Goal: Task Accomplishment & Management: Manage account settings

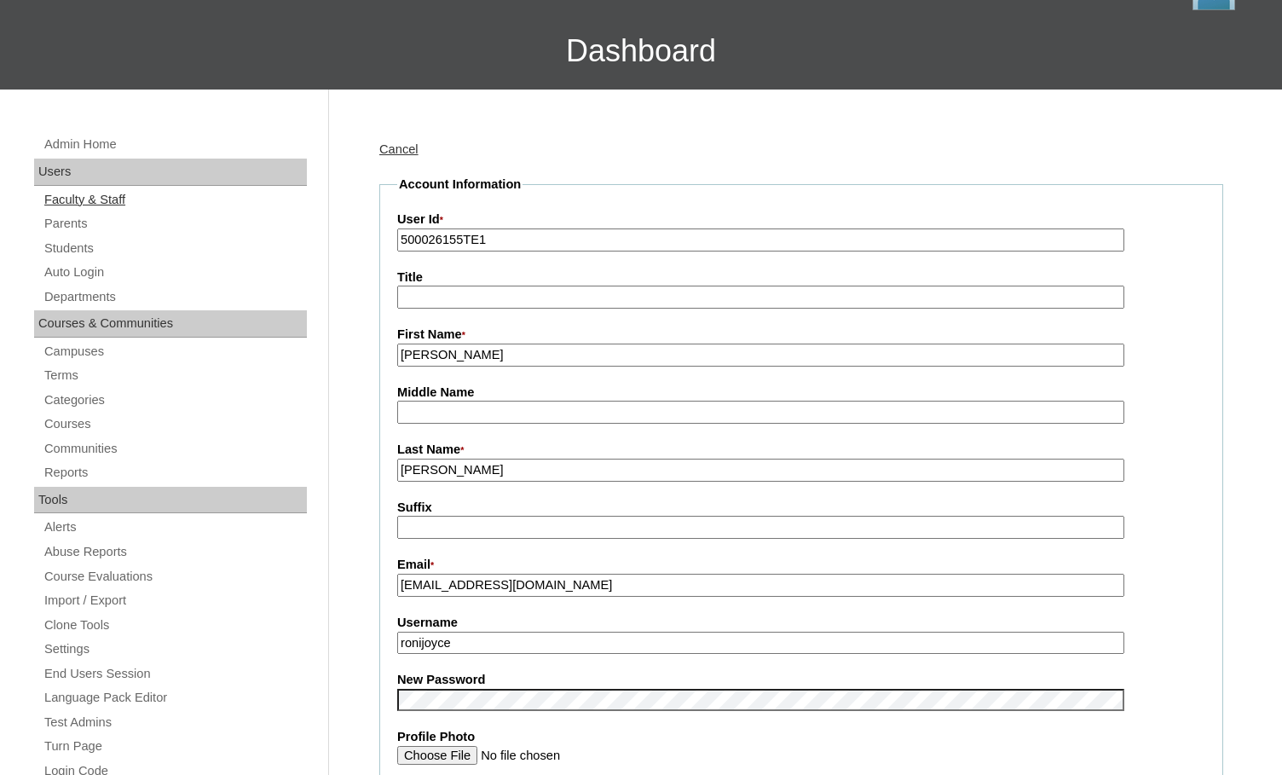
scroll to position [85, 0]
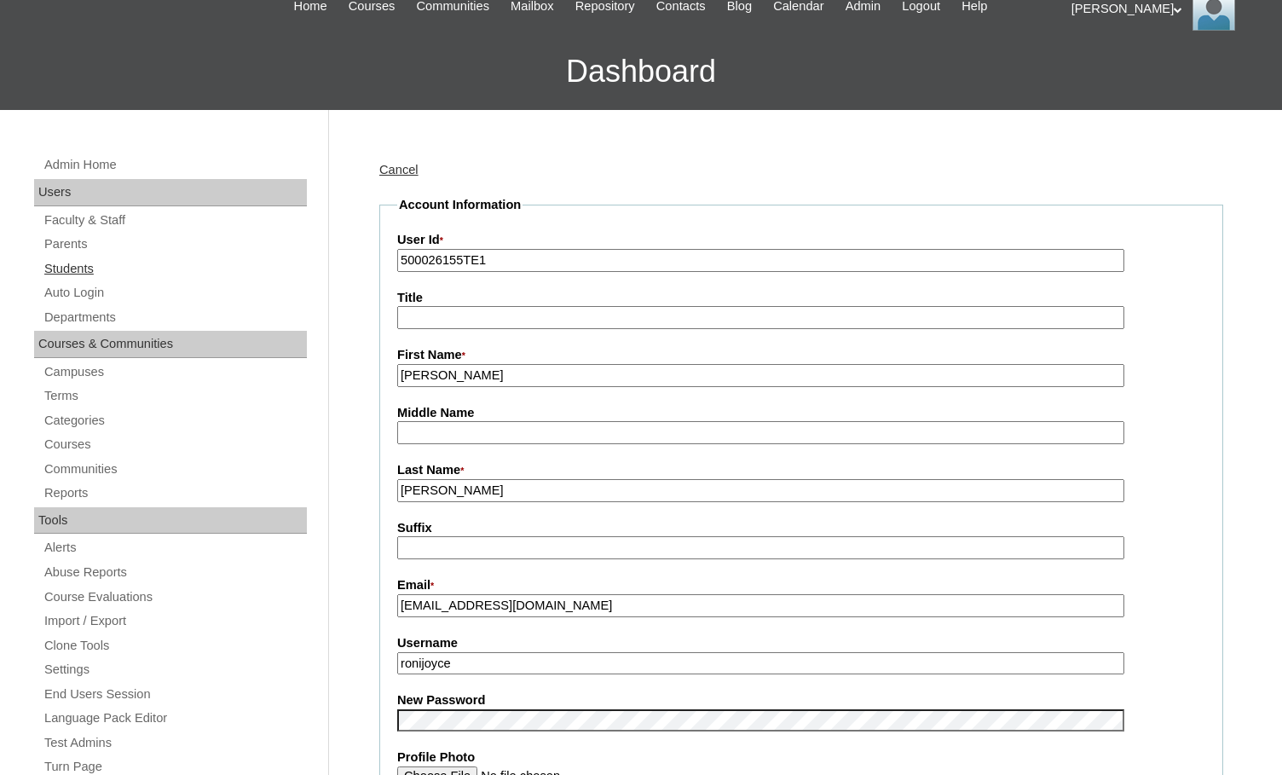
click at [65, 276] on link "Students" at bounding box center [175, 268] width 264 height 21
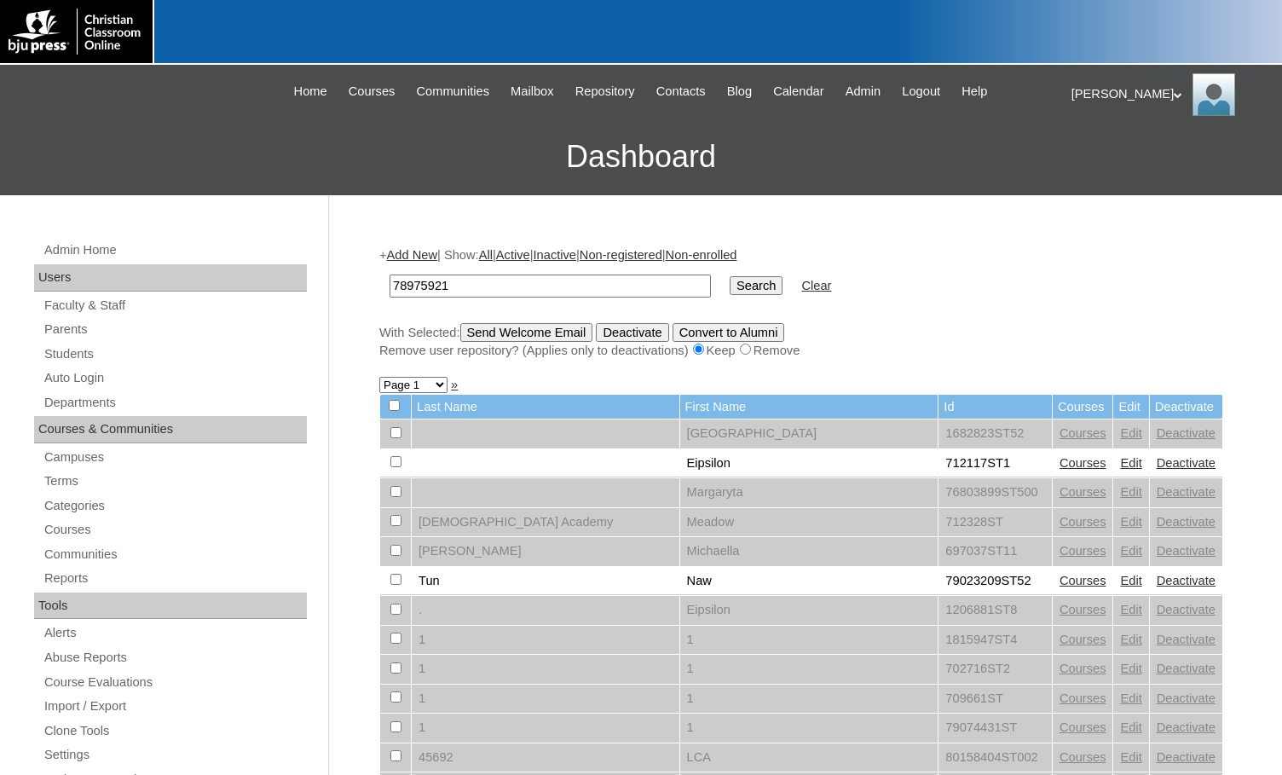
type input "78975921"
click at [730, 288] on input "Search" at bounding box center [756, 285] width 53 height 19
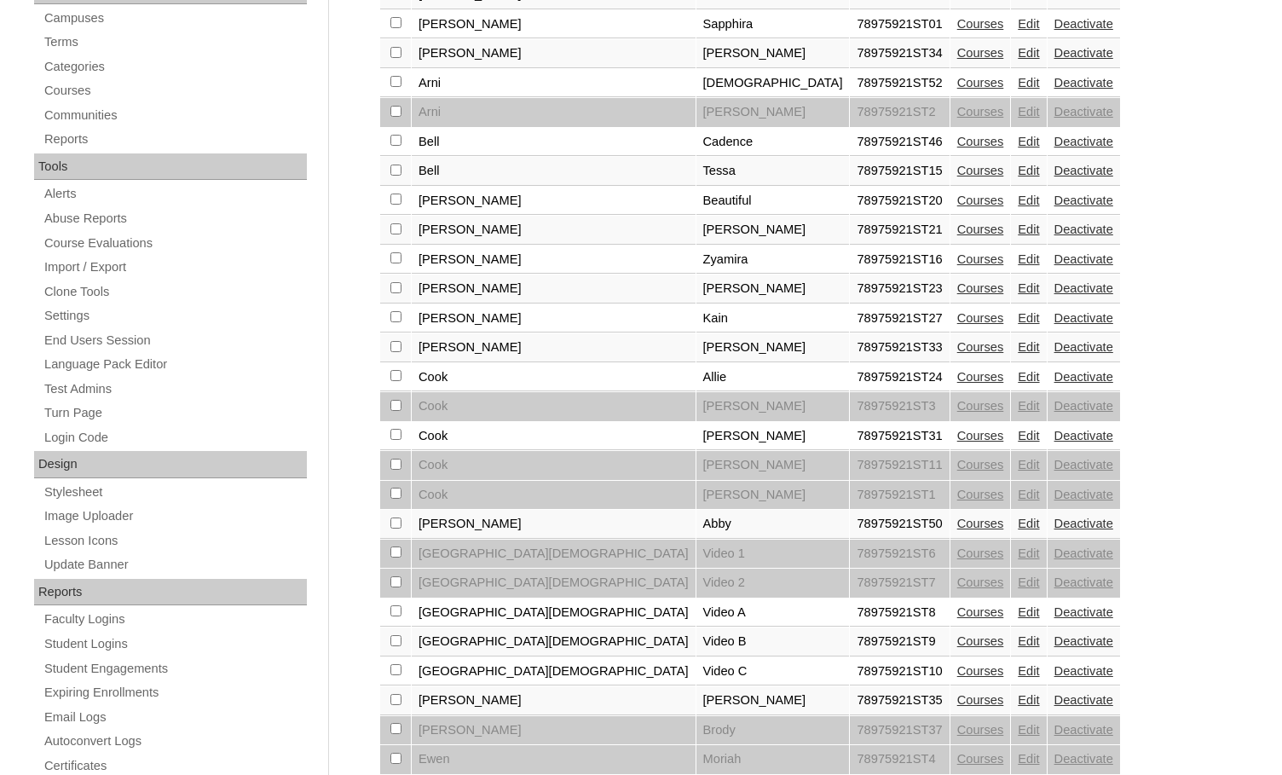
scroll to position [145, 0]
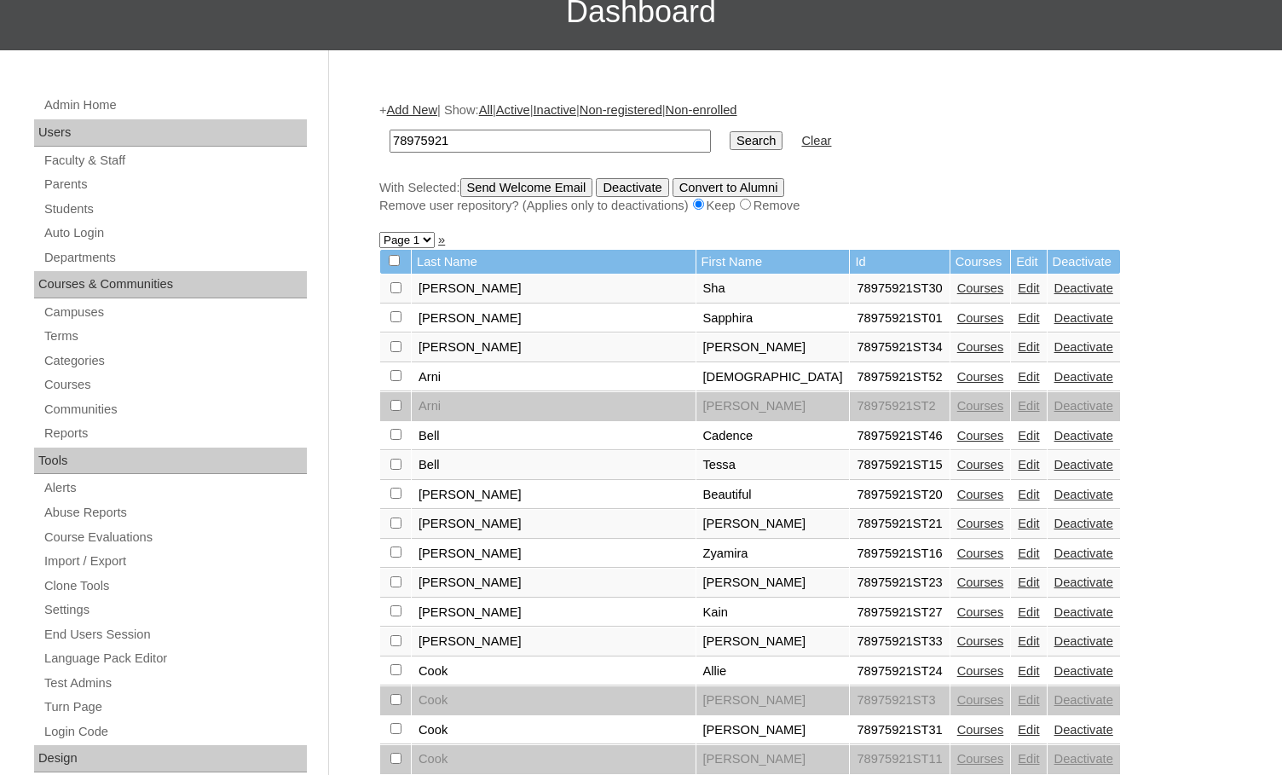
click at [1018, 292] on link "Edit" at bounding box center [1028, 288] width 21 height 14
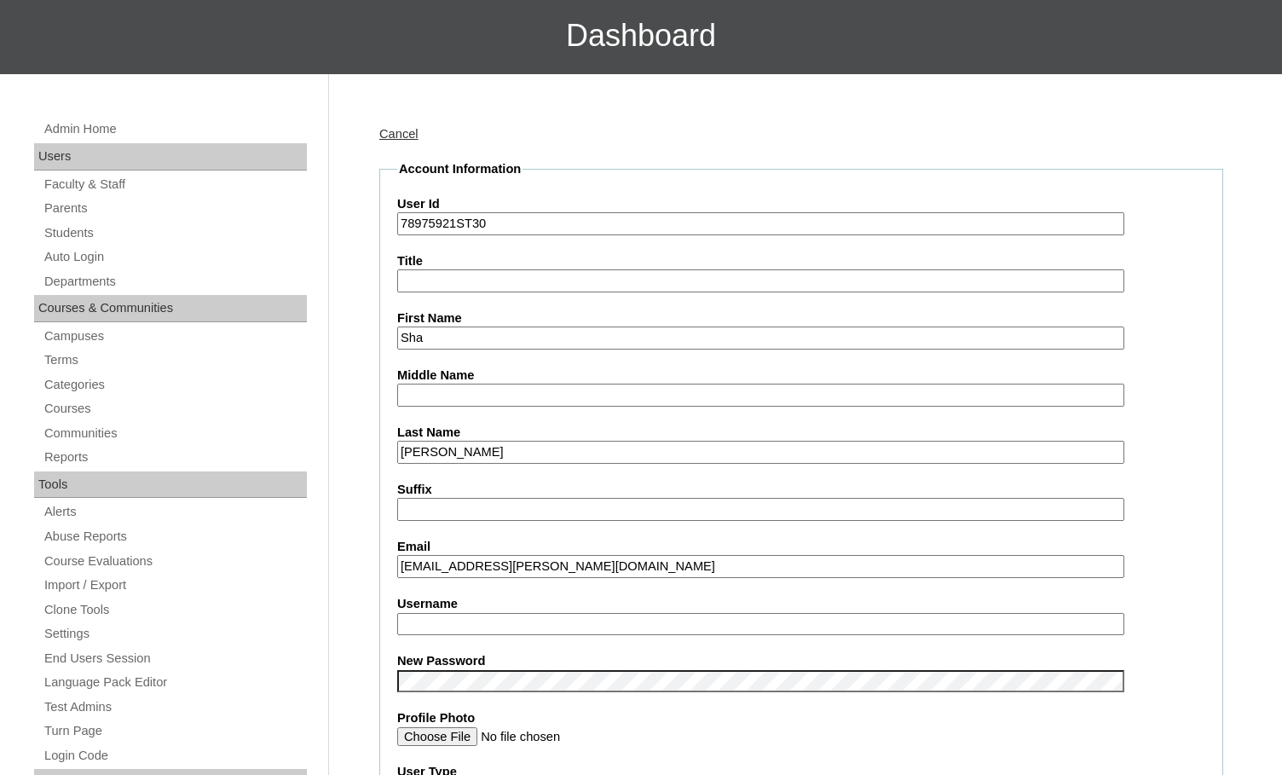
scroll to position [256, 0]
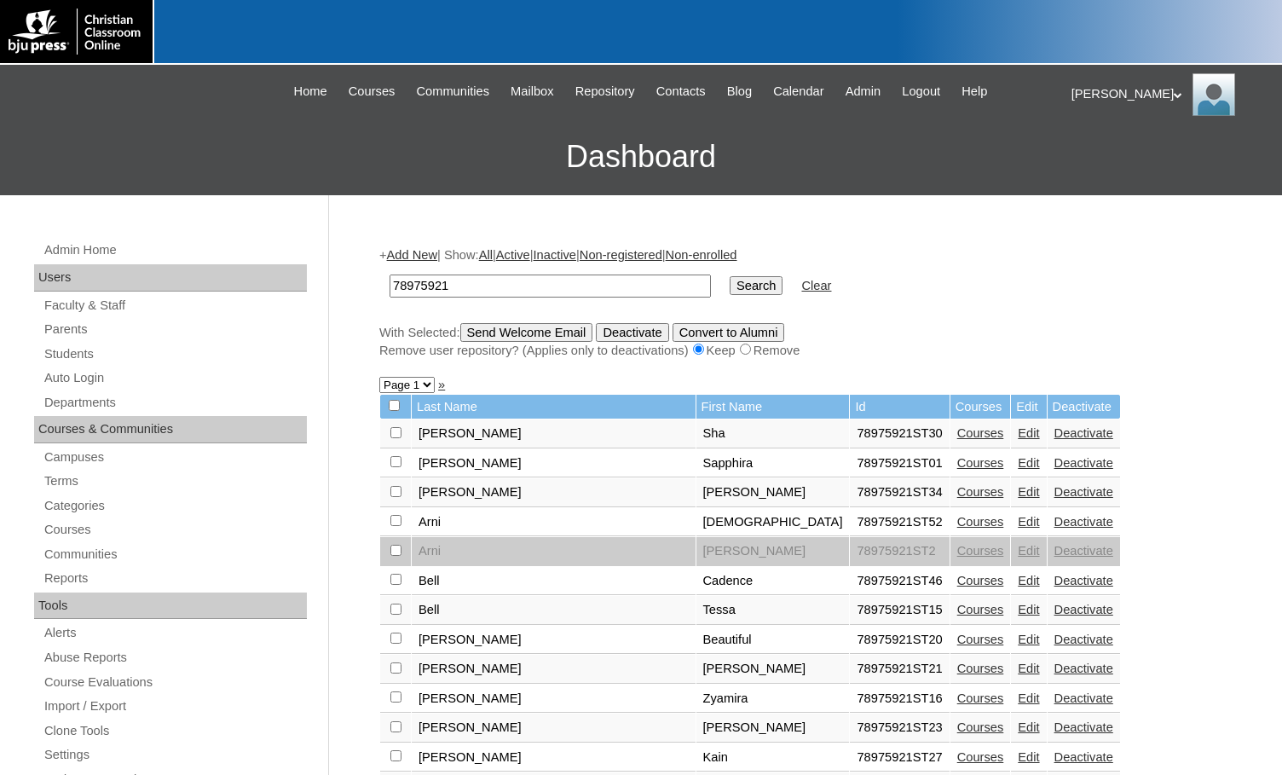
scroll to position [124, 0]
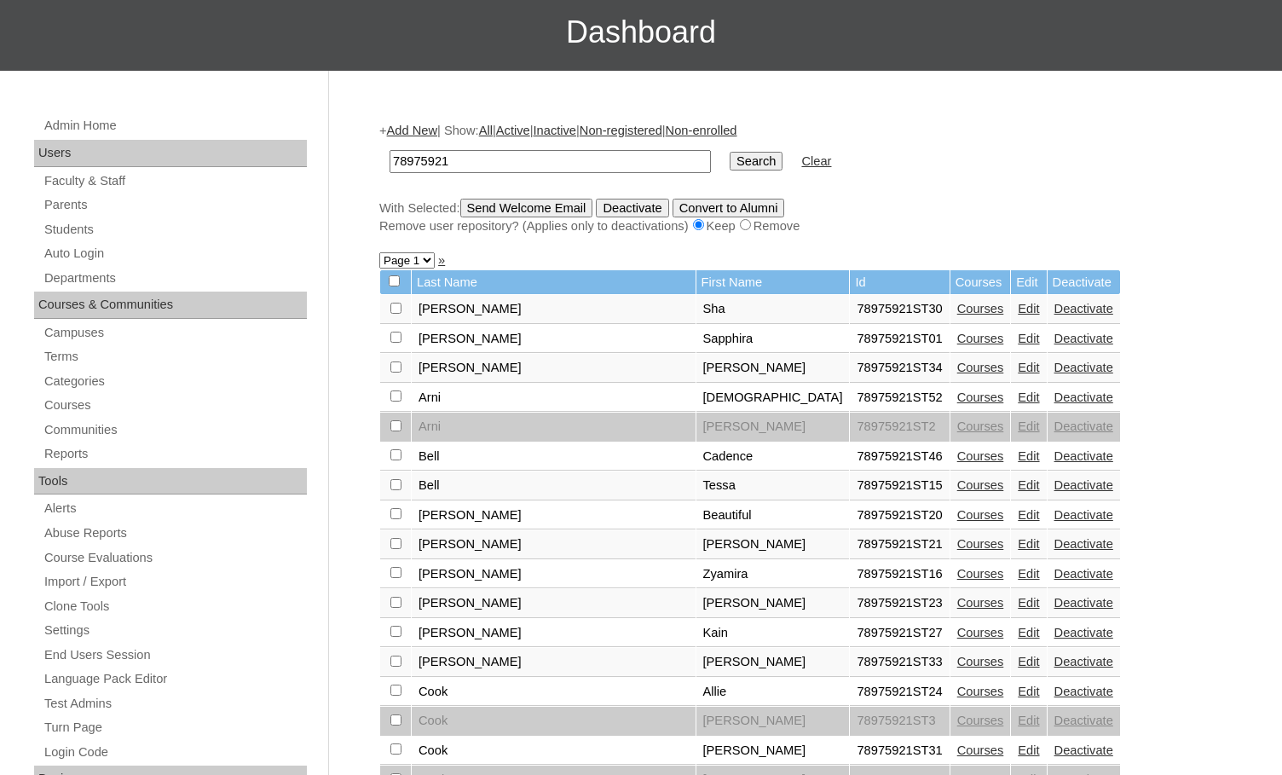
click at [957, 312] on link "Courses" at bounding box center [980, 309] width 47 height 14
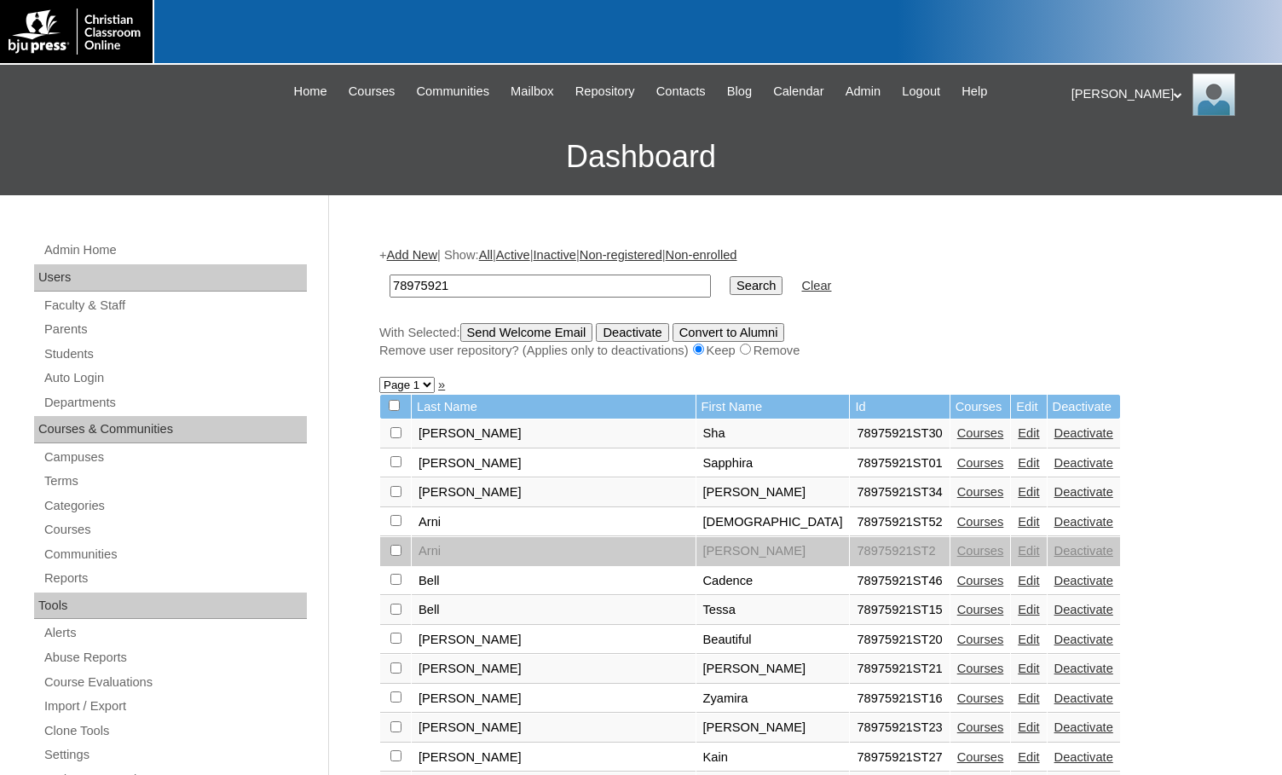
scroll to position [104, 0]
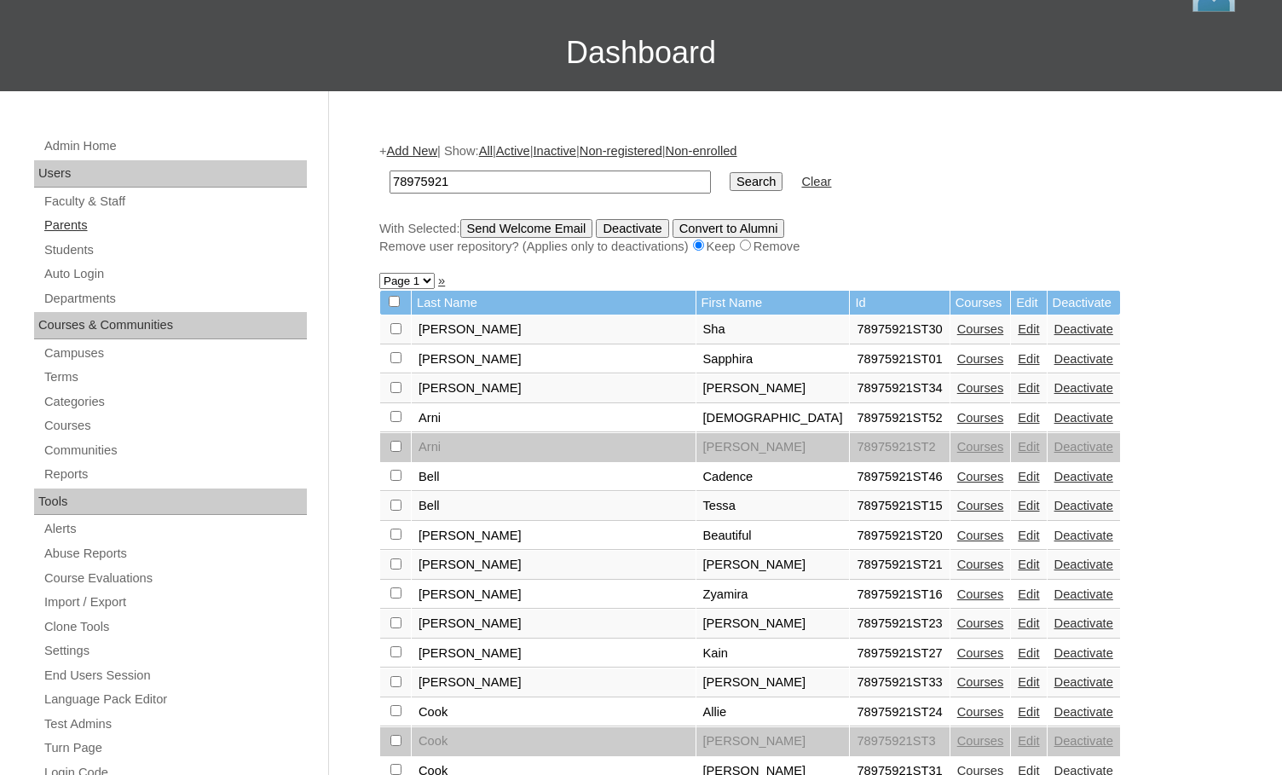
click at [92, 230] on link "Parents" at bounding box center [175, 225] width 264 height 21
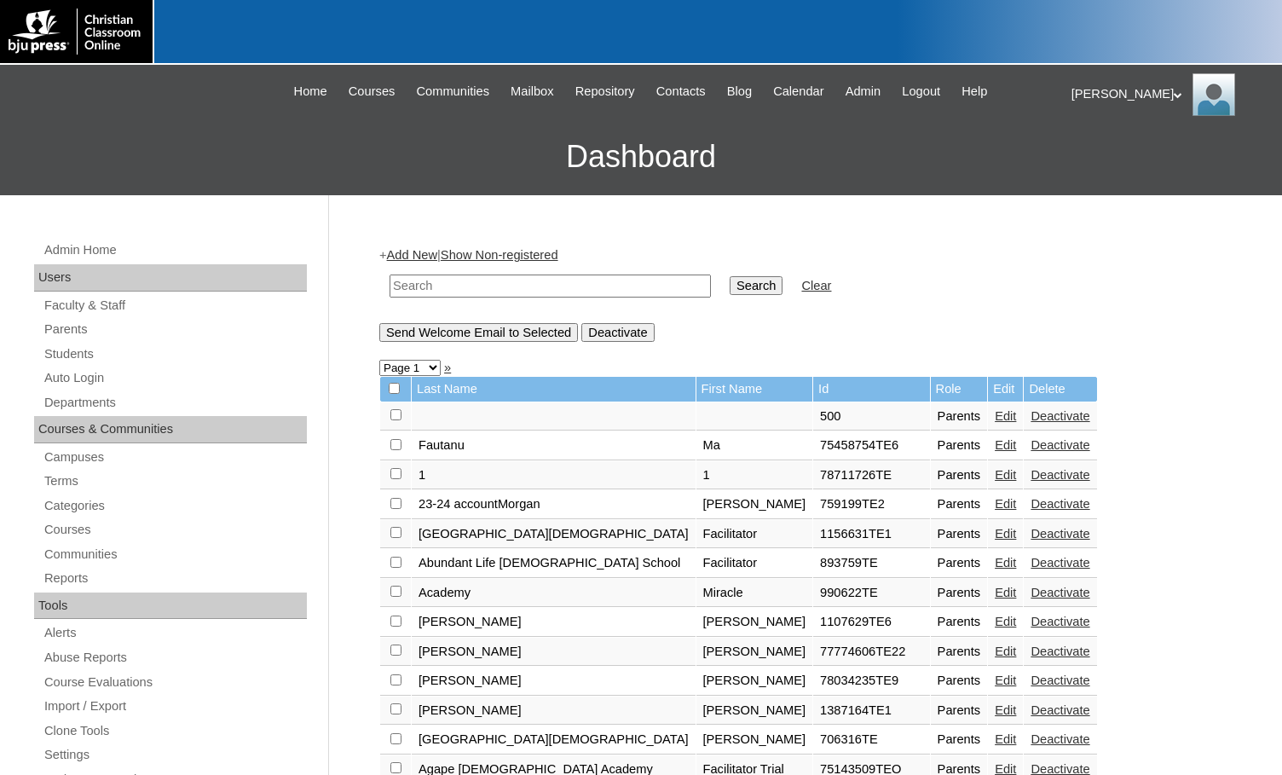
click at [625, 286] on input "text" at bounding box center [550, 286] width 321 height 23
paste input "78975921"
type input "78975921"
click at [730, 281] on input "Search" at bounding box center [756, 285] width 53 height 19
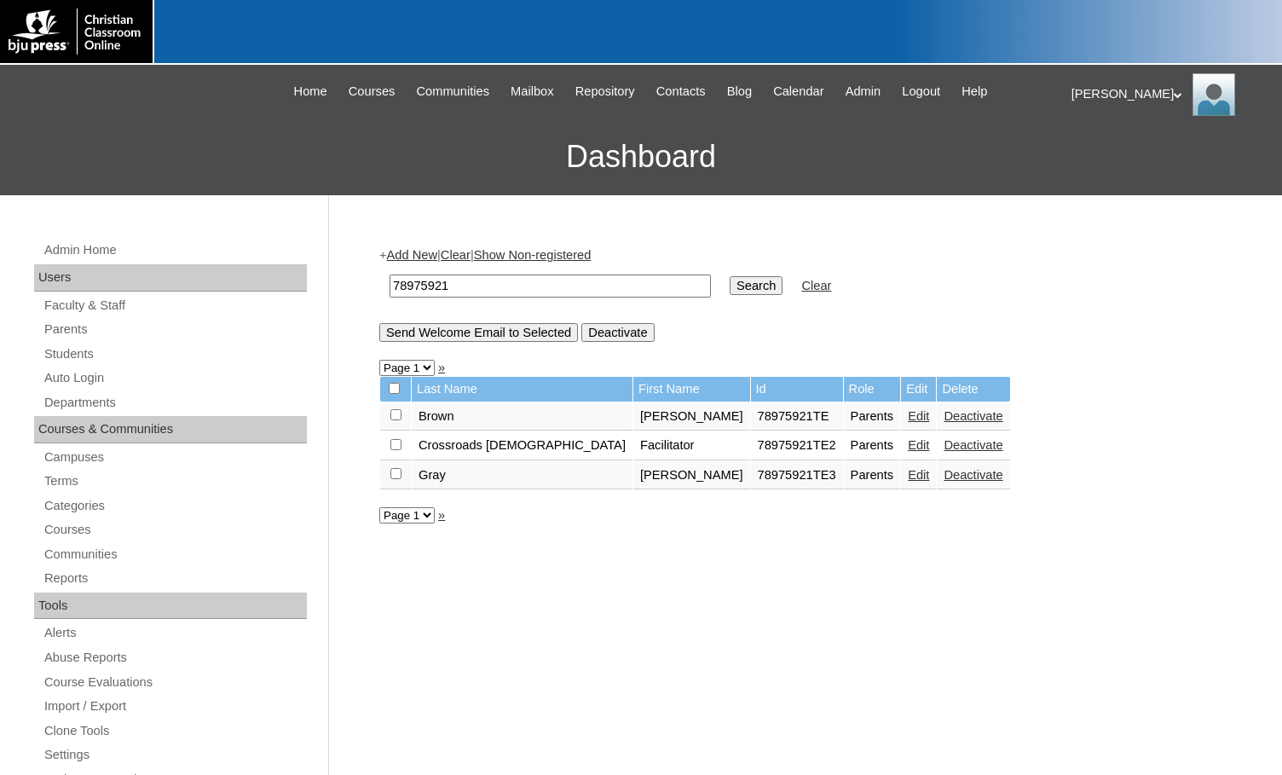
click at [908, 480] on link "Edit" at bounding box center [918, 475] width 21 height 14
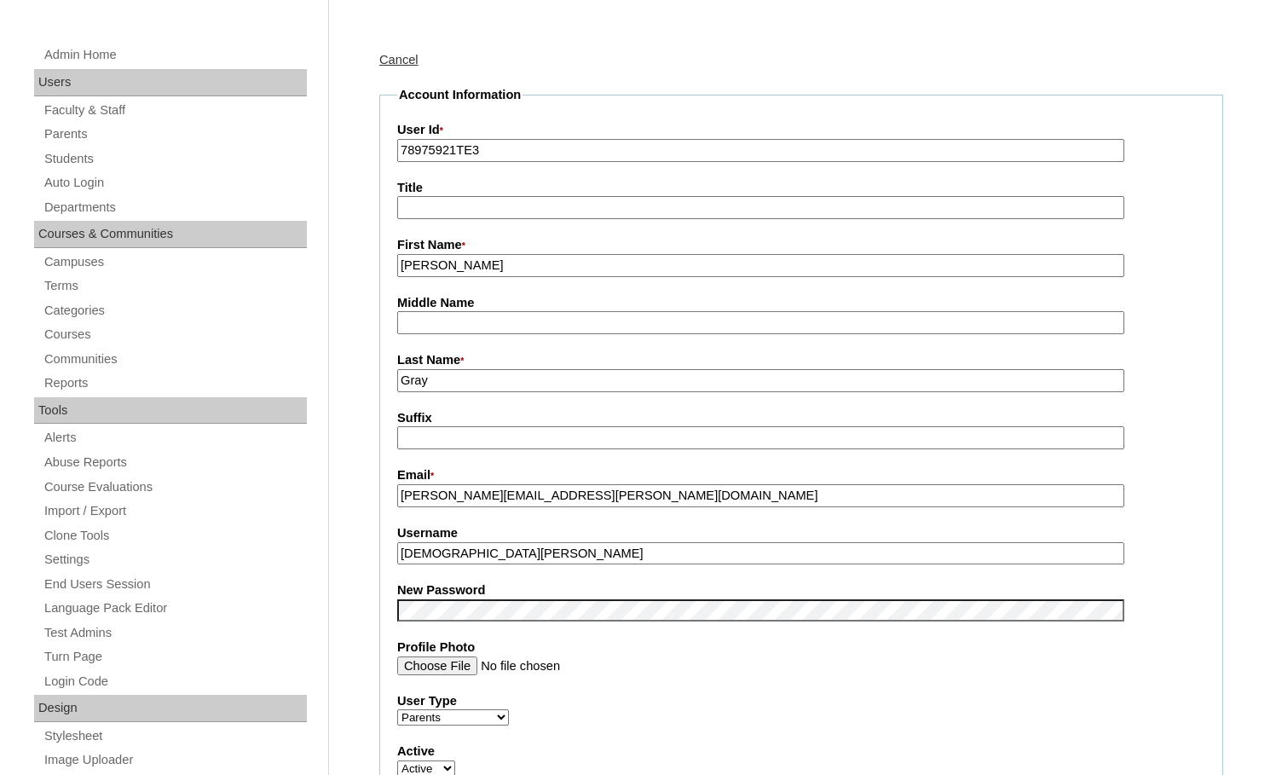
scroll to position [85, 0]
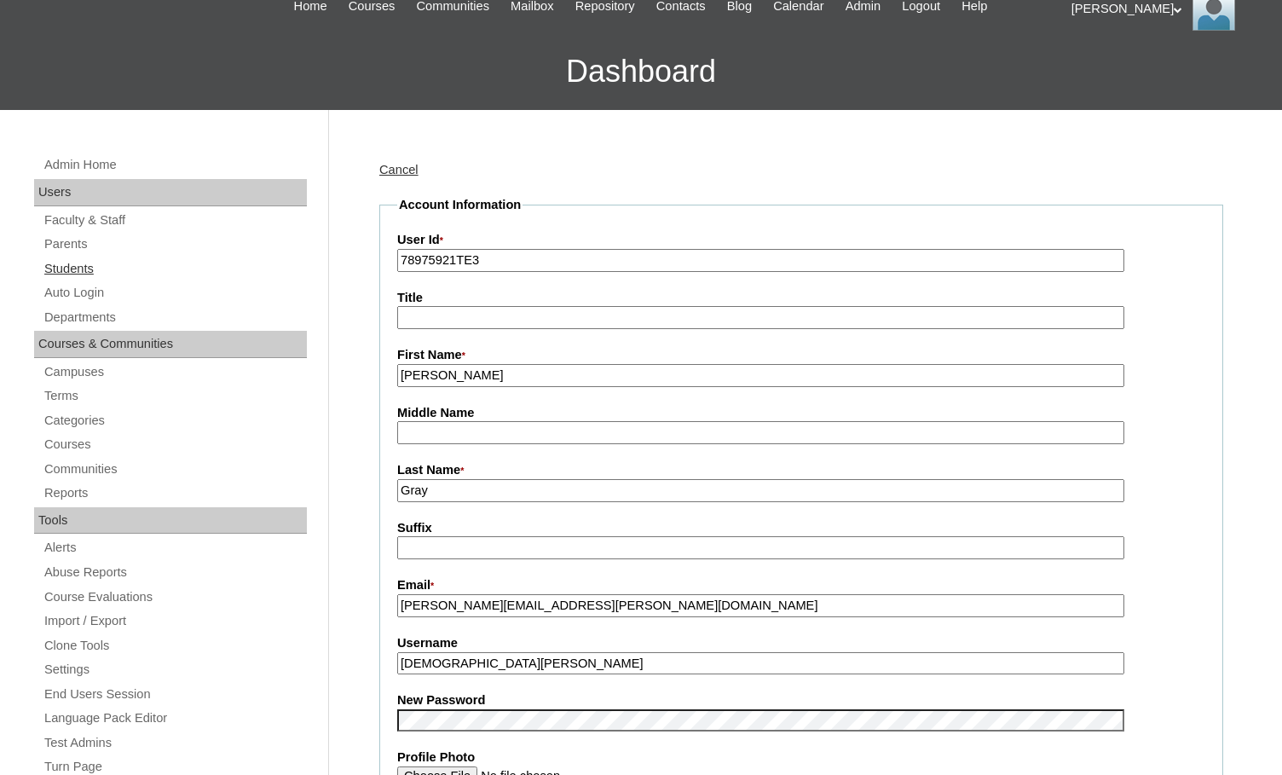
click at [78, 277] on link "Students" at bounding box center [175, 268] width 264 height 21
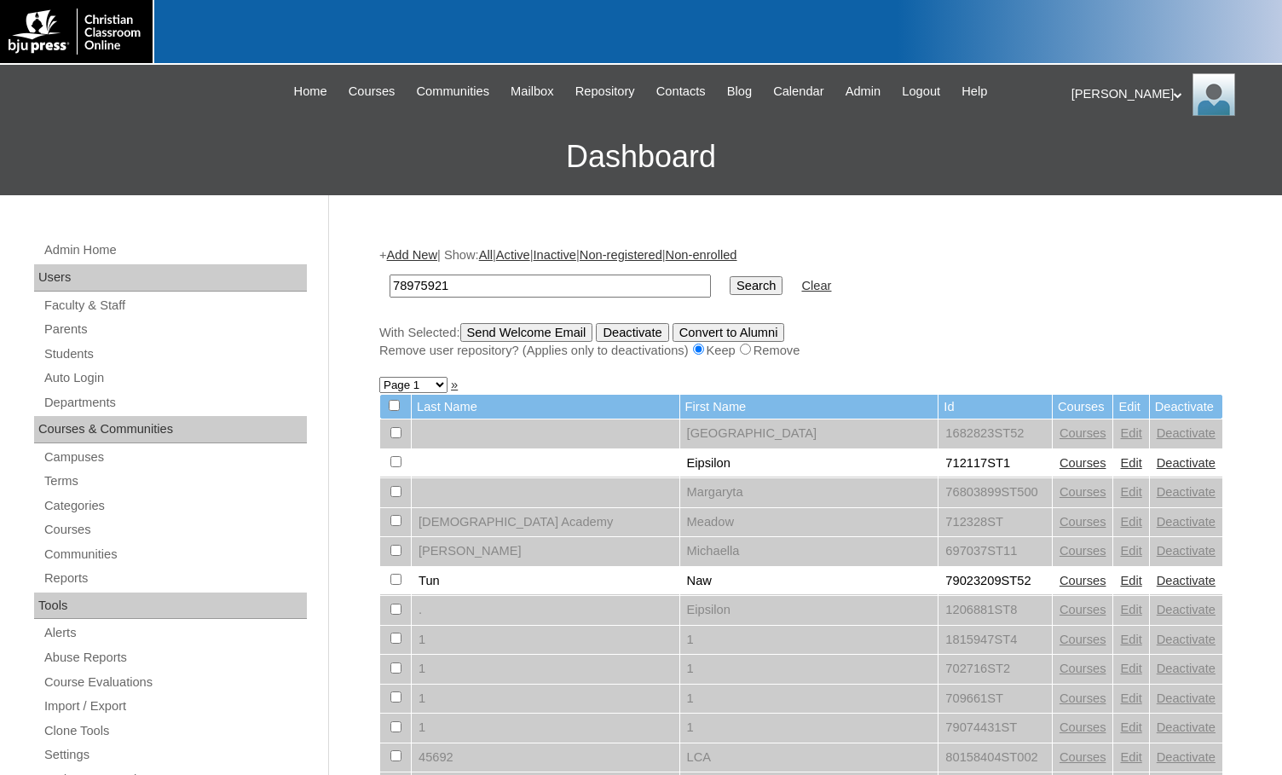
type input "78975921"
click at [730, 284] on input "Search" at bounding box center [756, 285] width 53 height 19
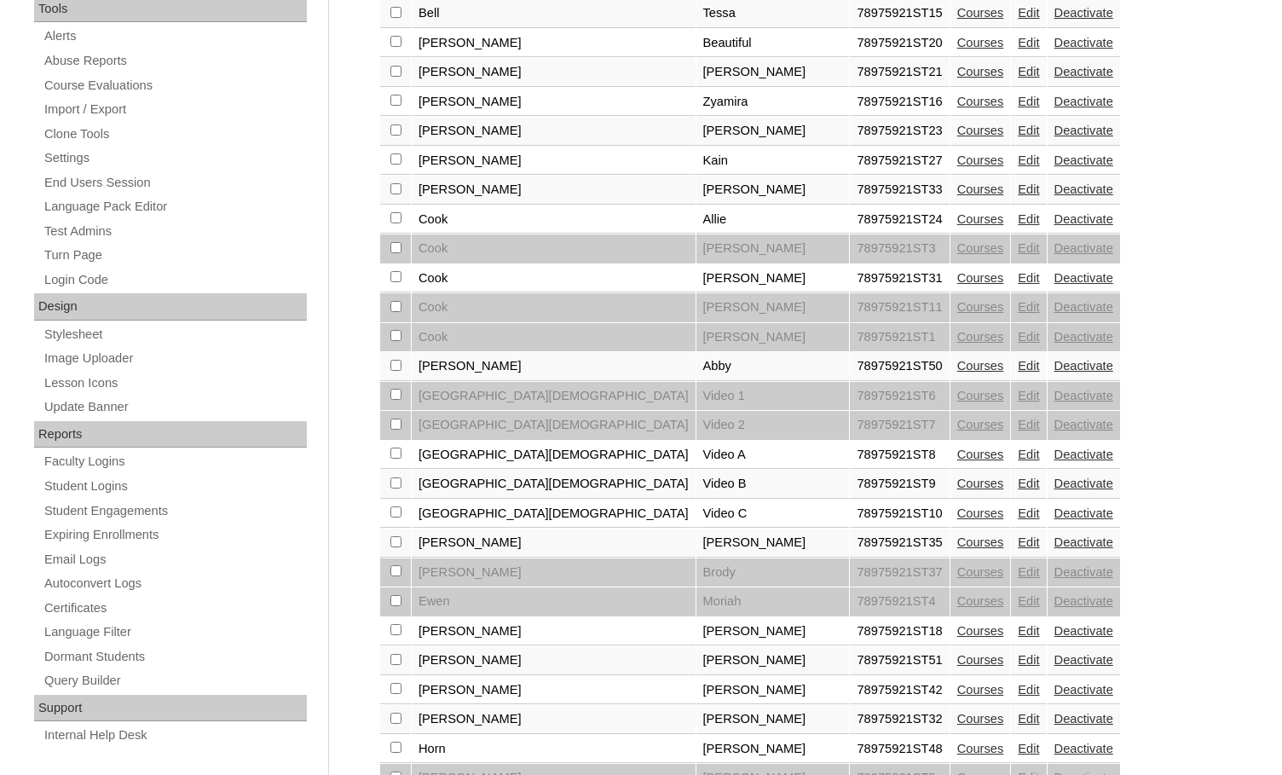
scroll to position [1168, 0]
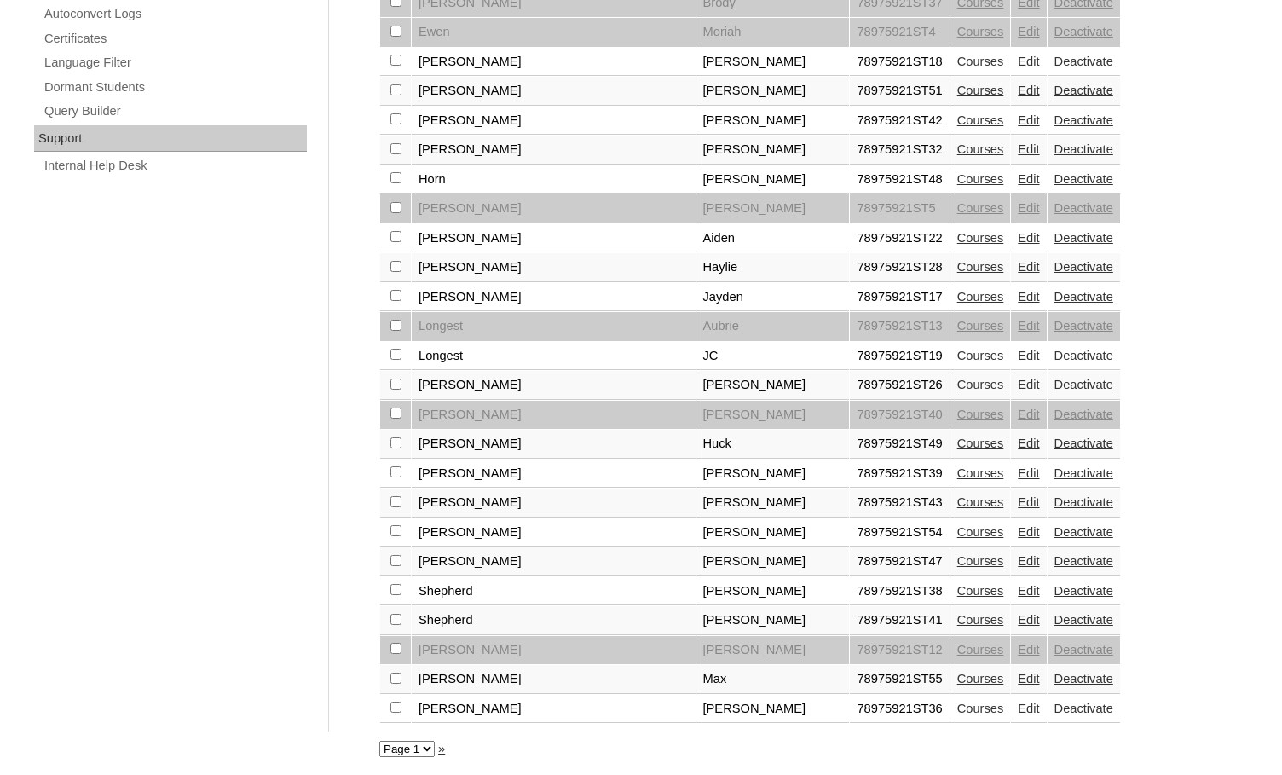
click at [443, 749] on link "»" at bounding box center [441, 749] width 7 height 14
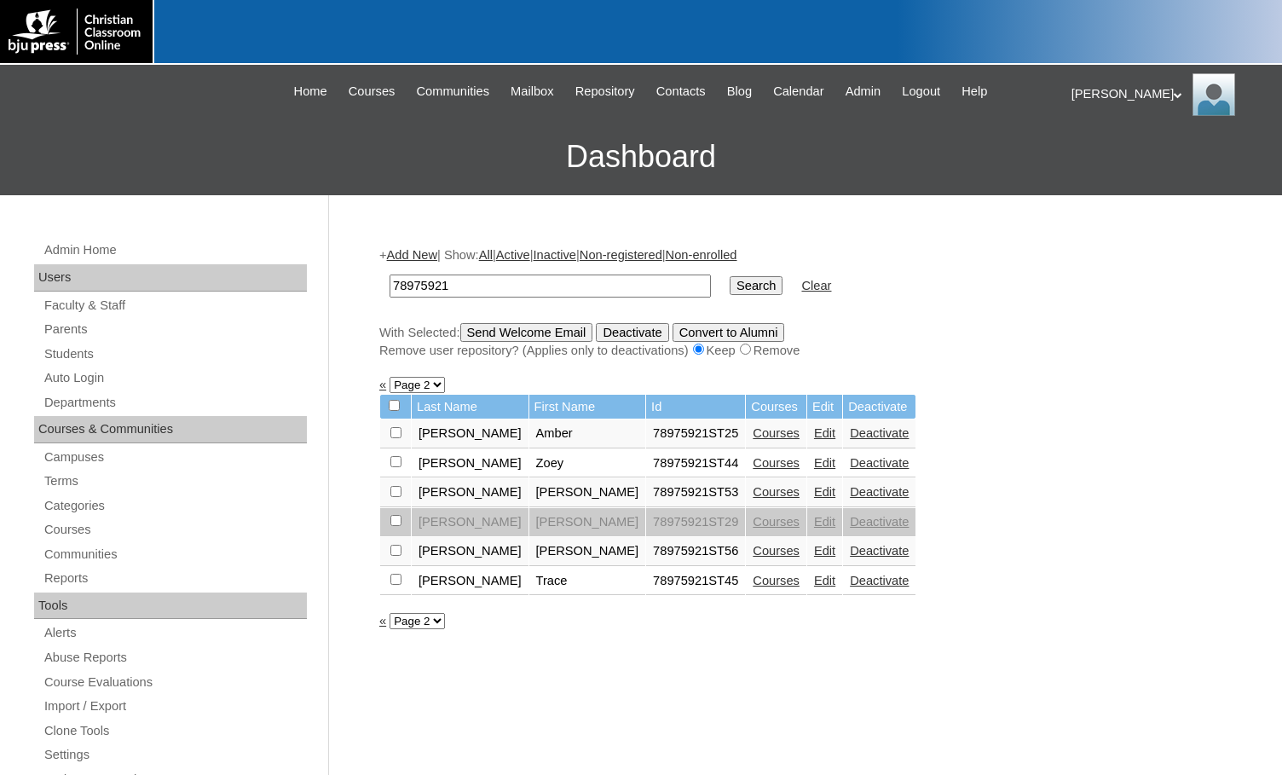
click at [753, 579] on link "Courses" at bounding box center [776, 581] width 47 height 14
drag, startPoint x: 468, startPoint y: 285, endPoint x: 368, endPoint y: 272, distance: 100.6
click at [368, 272] on div "Admin Home Users Faculty & Staff Parents Students Auto Login Departments Course…" at bounding box center [641, 783] width 1282 height 1176
click at [417, 622] on select "Page 1 Page 2" at bounding box center [417, 621] width 55 height 16
select select "admin_students.php?q=78975921&submit=Search&page=1"
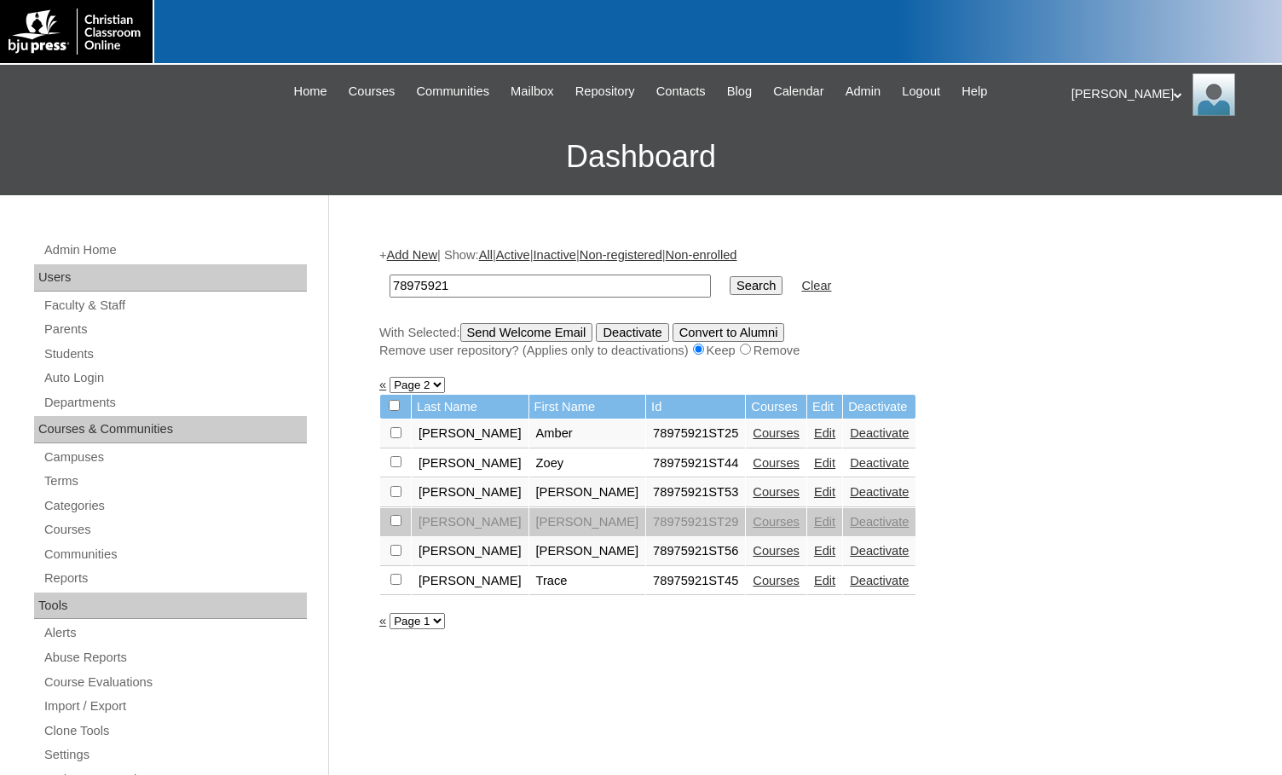
click at [390, 614] on select "Page 1 Page 2" at bounding box center [417, 621] width 55 height 16
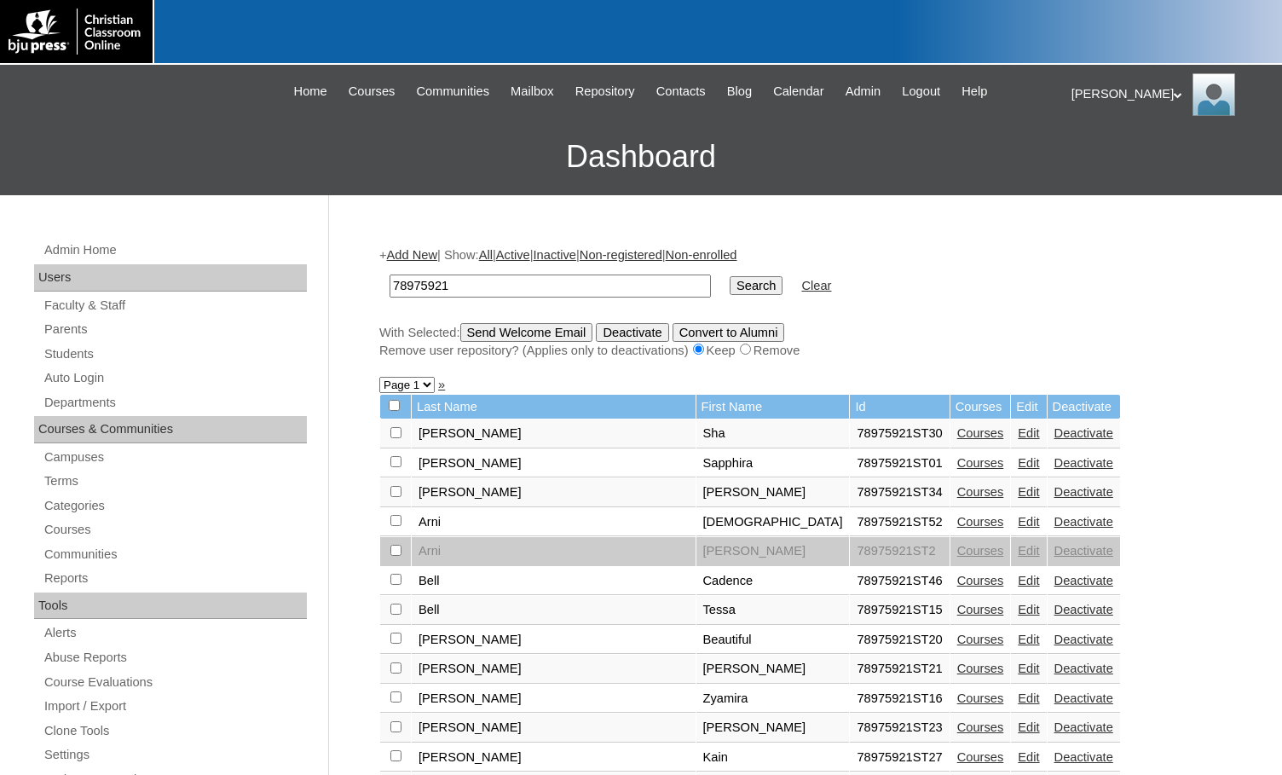
click at [1018, 431] on link "Edit" at bounding box center [1028, 433] width 21 height 14
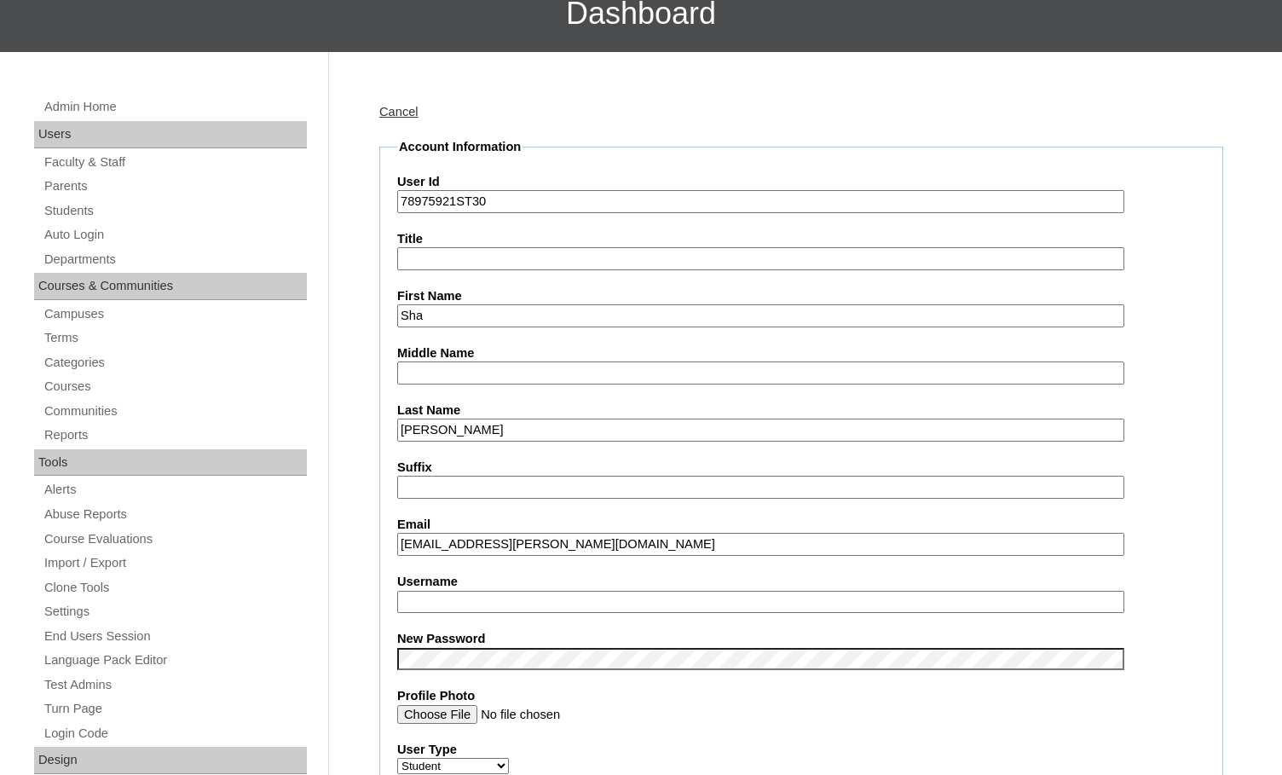
scroll to position [171, 0]
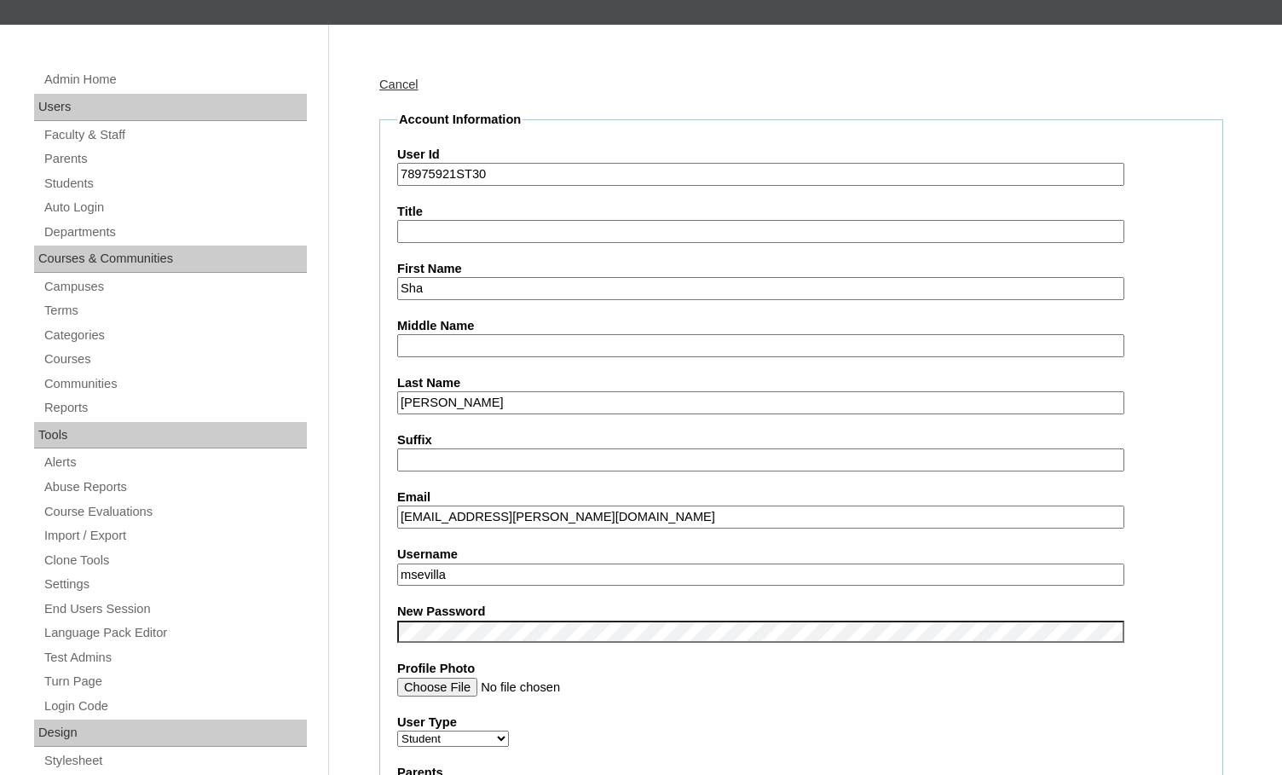
drag, startPoint x: 479, startPoint y: 579, endPoint x: 323, endPoint y: 570, distance: 156.3
type input "sha.adams"
drag, startPoint x: 469, startPoint y: 576, endPoint x: 390, endPoint y: 576, distance: 78.4
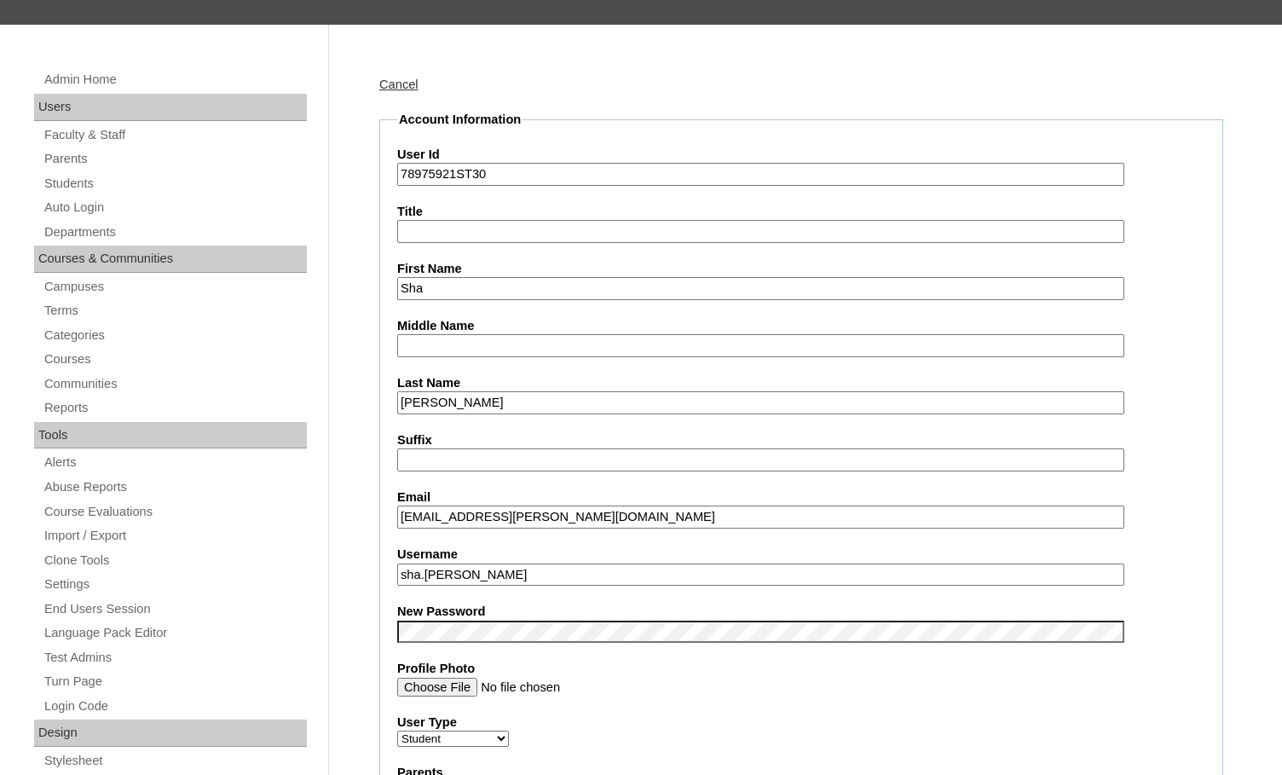
drag, startPoint x: 454, startPoint y: 173, endPoint x: 387, endPoint y: 169, distance: 67.5
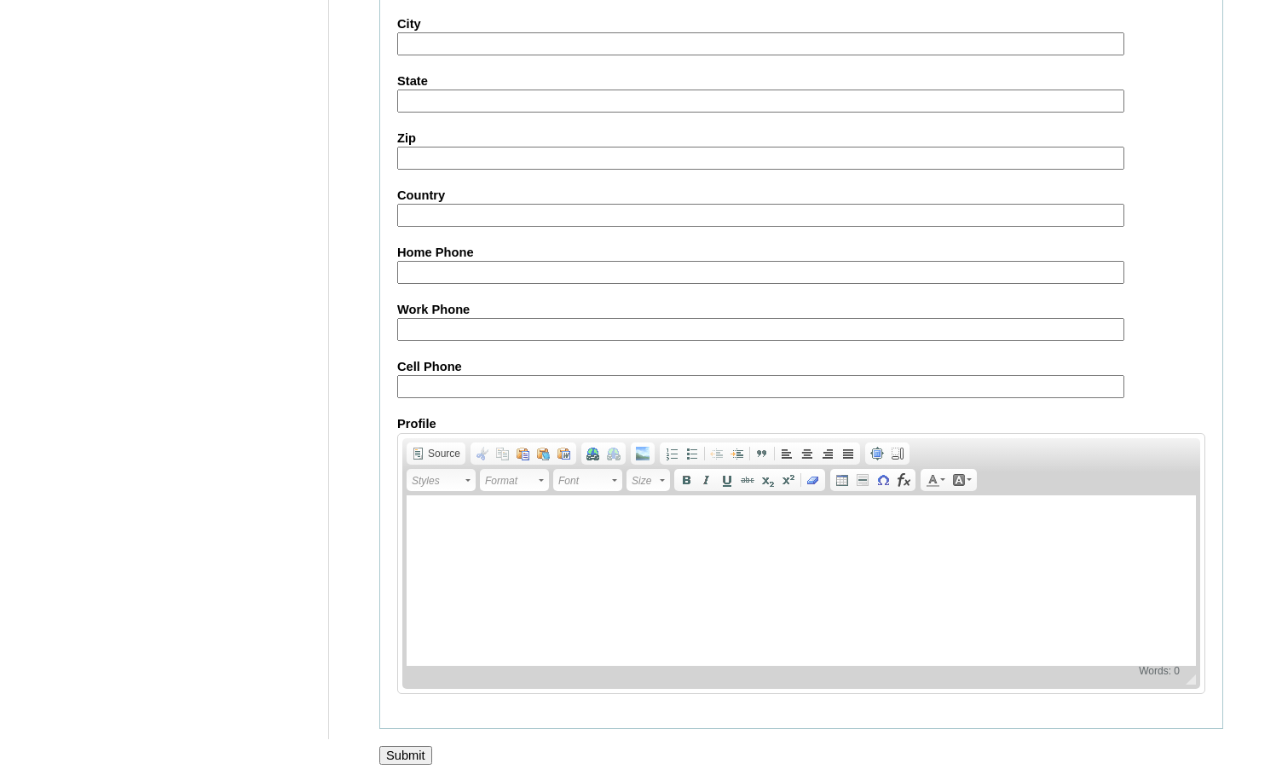
scroll to position [1823, 0]
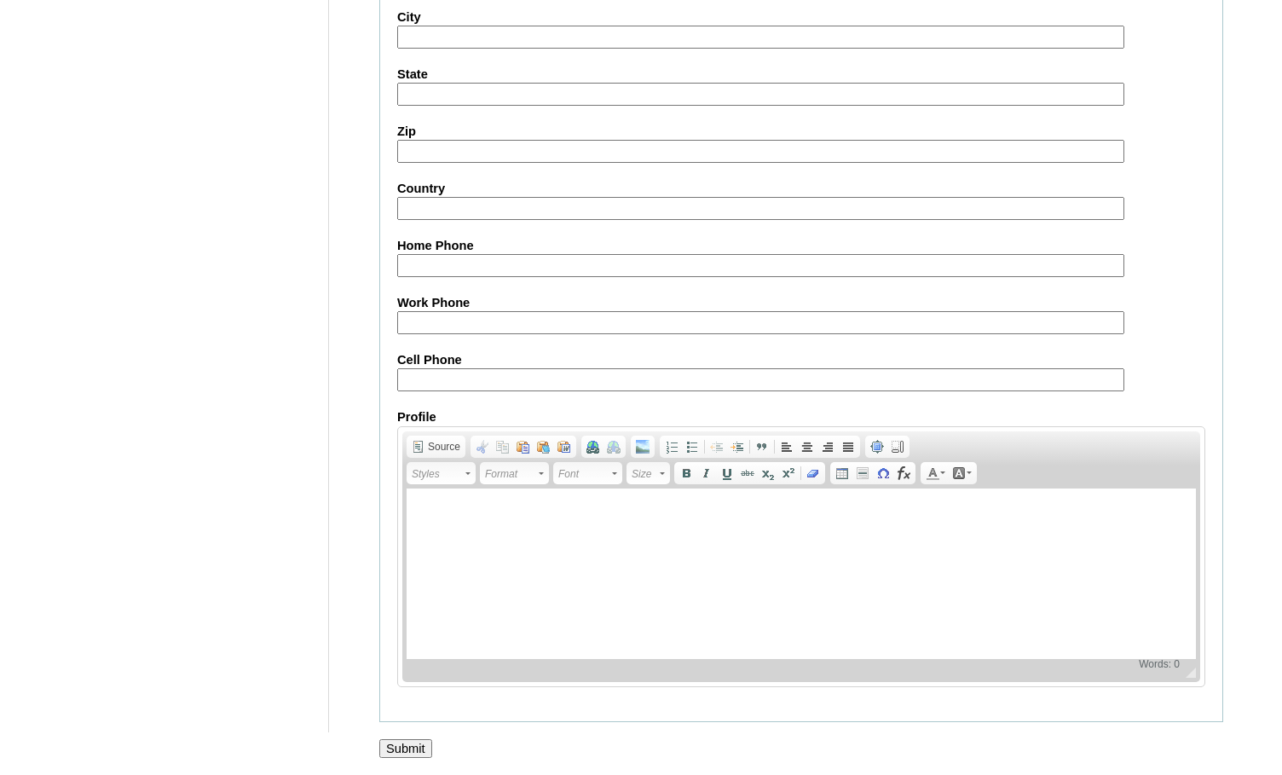
click at [422, 748] on input "Submit" at bounding box center [405, 748] width 53 height 19
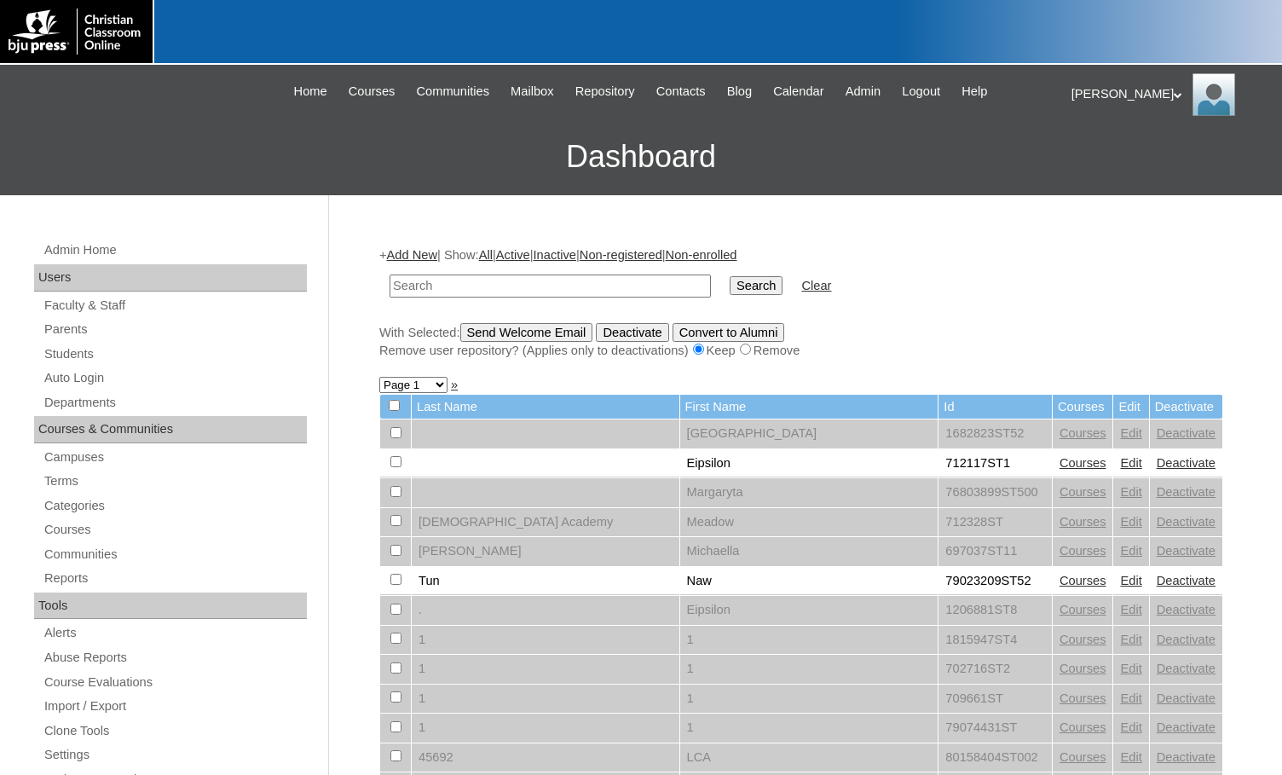
click at [636, 278] on input "text" at bounding box center [550, 286] width 321 height 23
paste input "78975921"
type input "78975921"
click at [730, 277] on input "Search" at bounding box center [756, 285] width 53 height 19
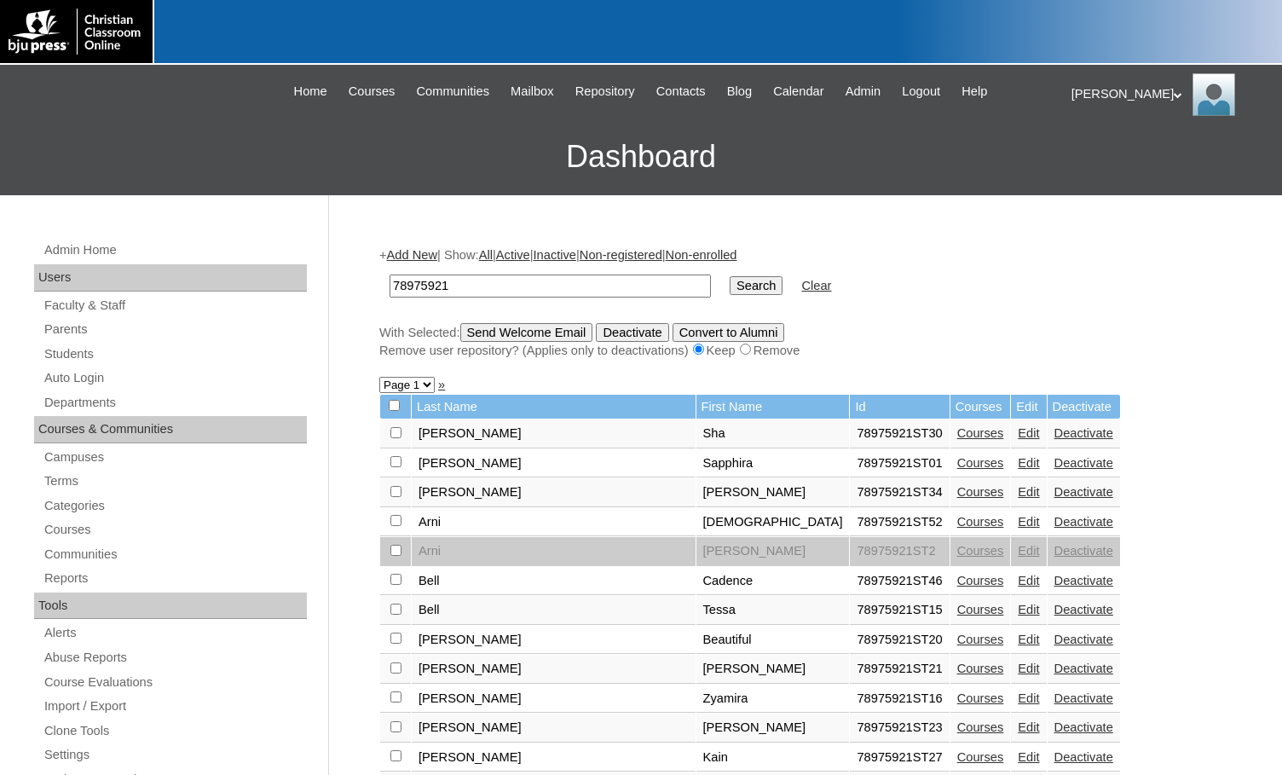
click at [1018, 497] on link "Edit" at bounding box center [1028, 492] width 21 height 14
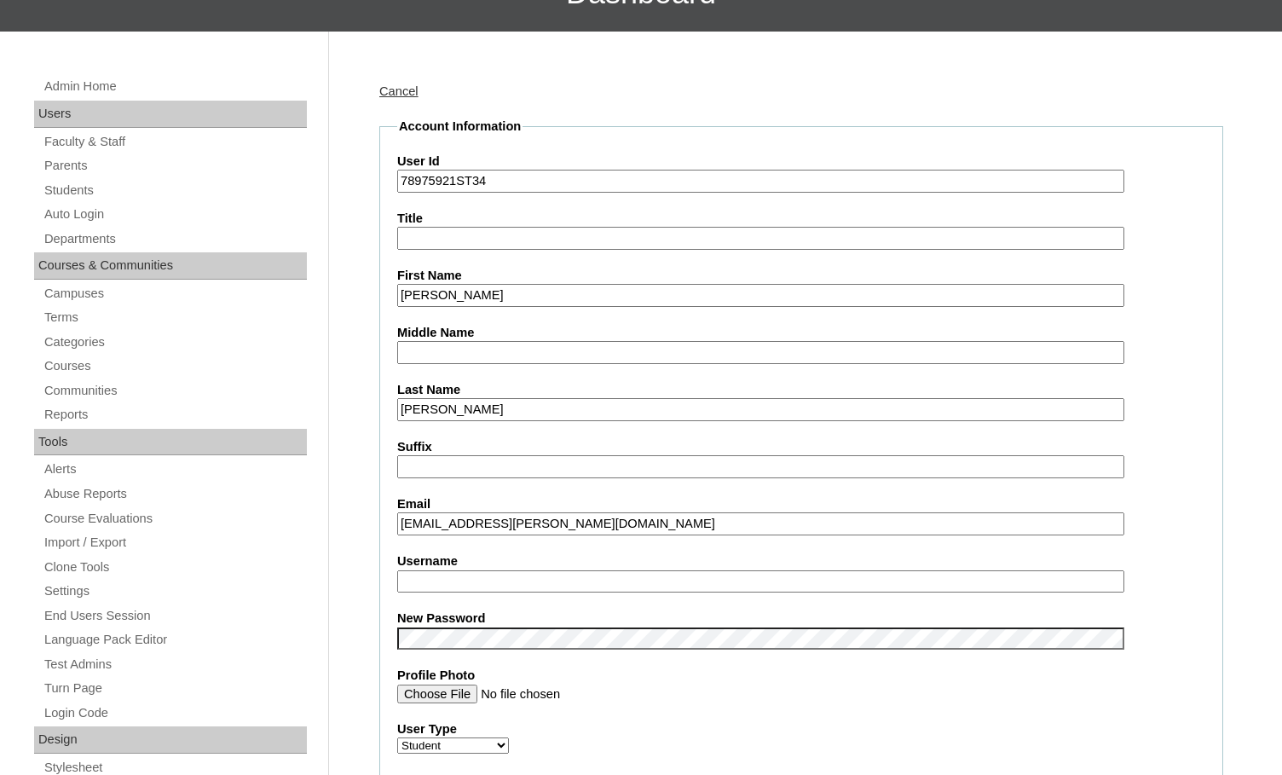
scroll to position [171, 0]
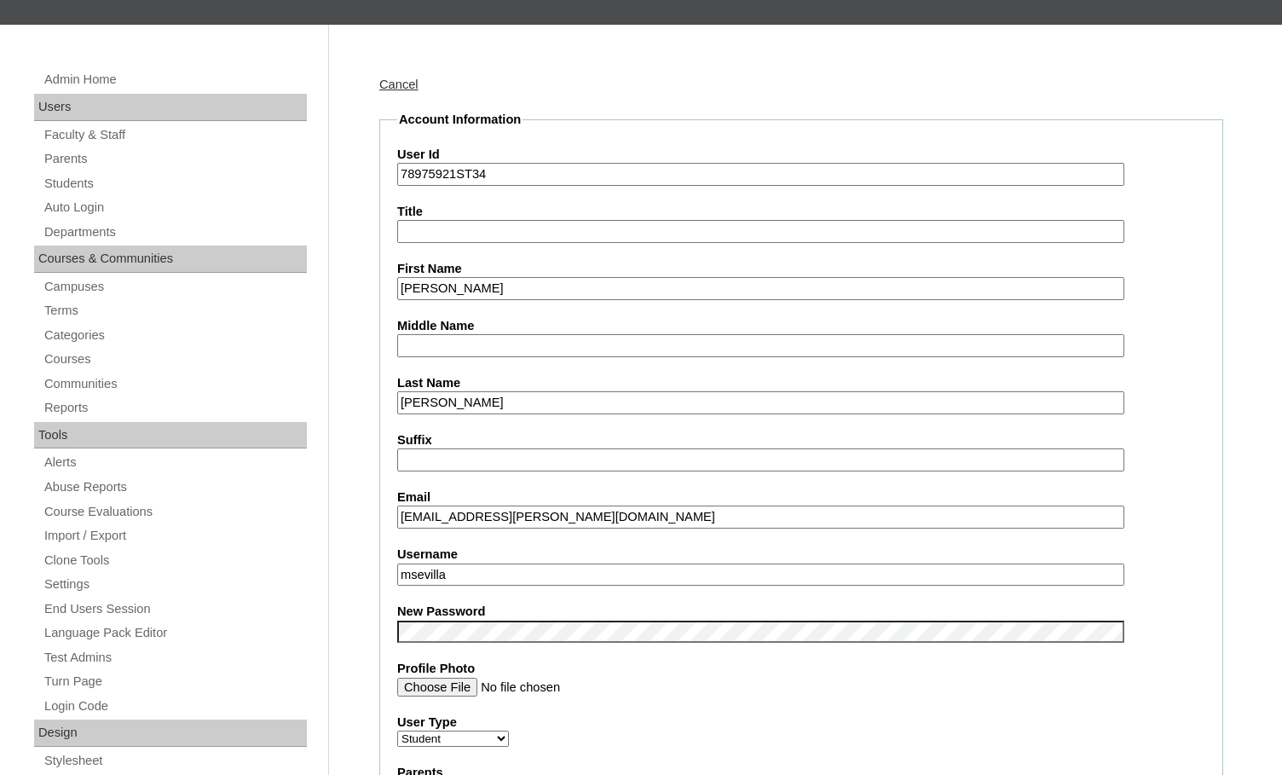
drag, startPoint x: 471, startPoint y: 519, endPoint x: 383, endPoint y: 520, distance: 88.7
drag, startPoint x: 460, startPoint y: 572, endPoint x: 346, endPoint y: 570, distance: 113.4
paste input "ariane.arias"
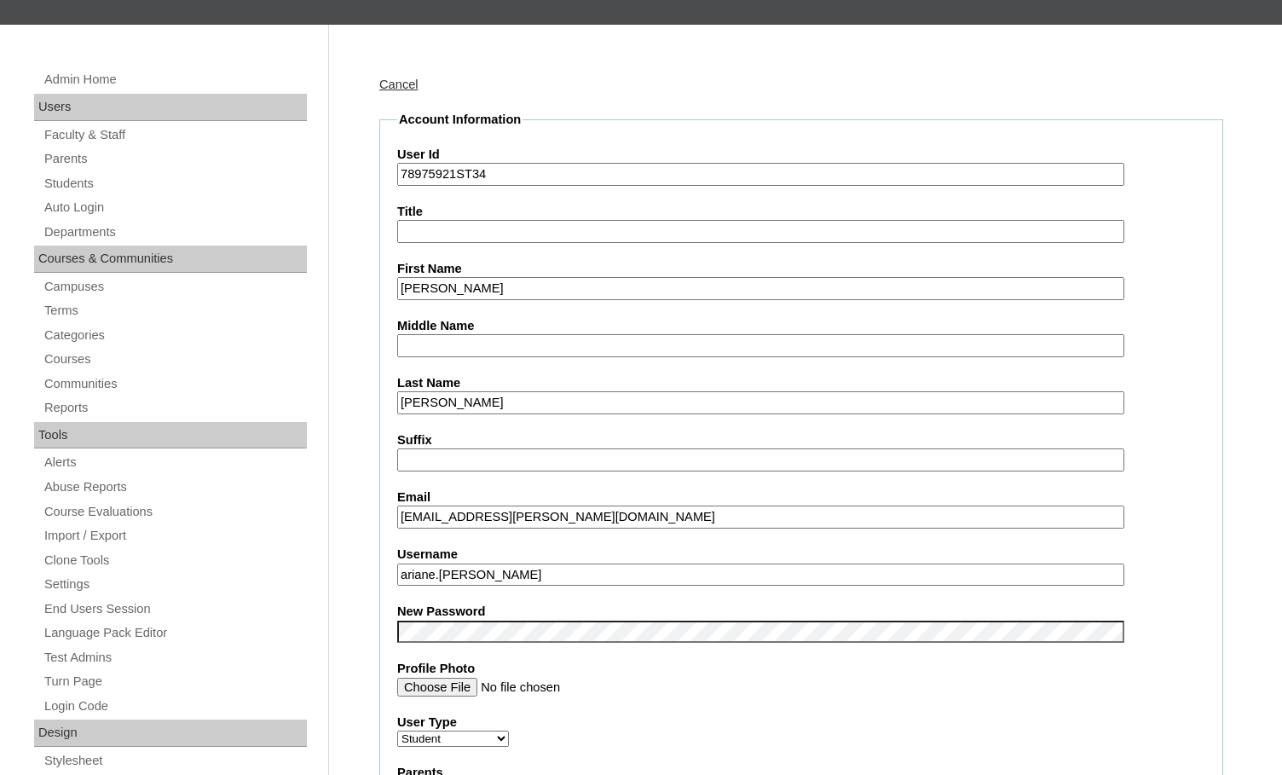
type input "ariane.arias"
drag, startPoint x: 457, startPoint y: 171, endPoint x: 352, endPoint y: 164, distance: 105.1
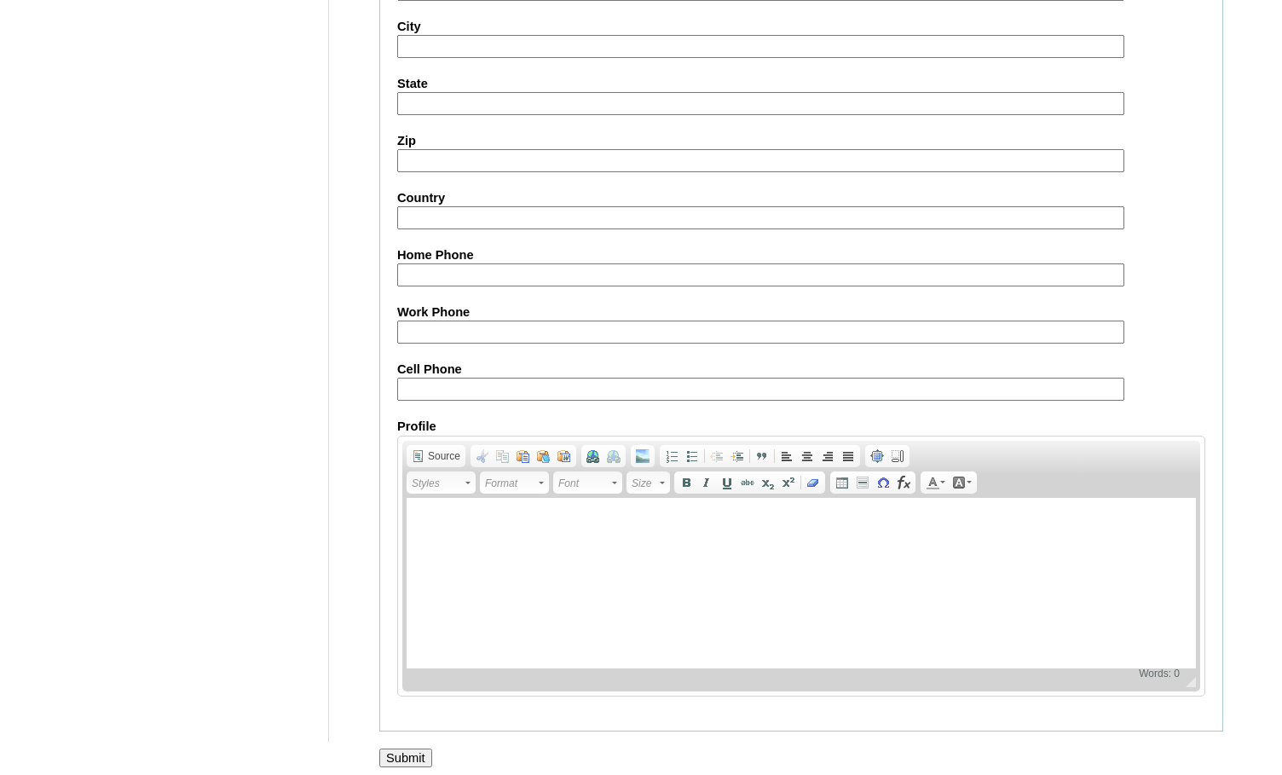
scroll to position [1823, 0]
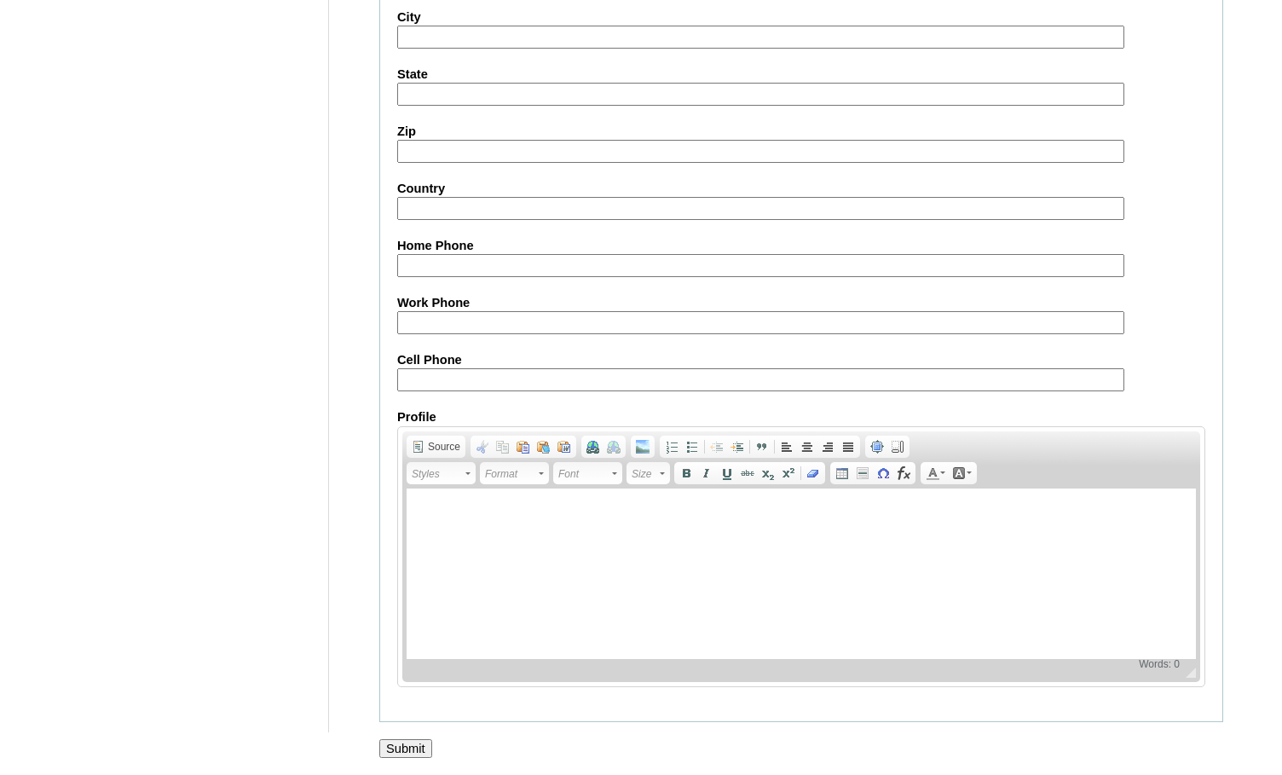
click at [406, 748] on input "Submit" at bounding box center [405, 748] width 53 height 19
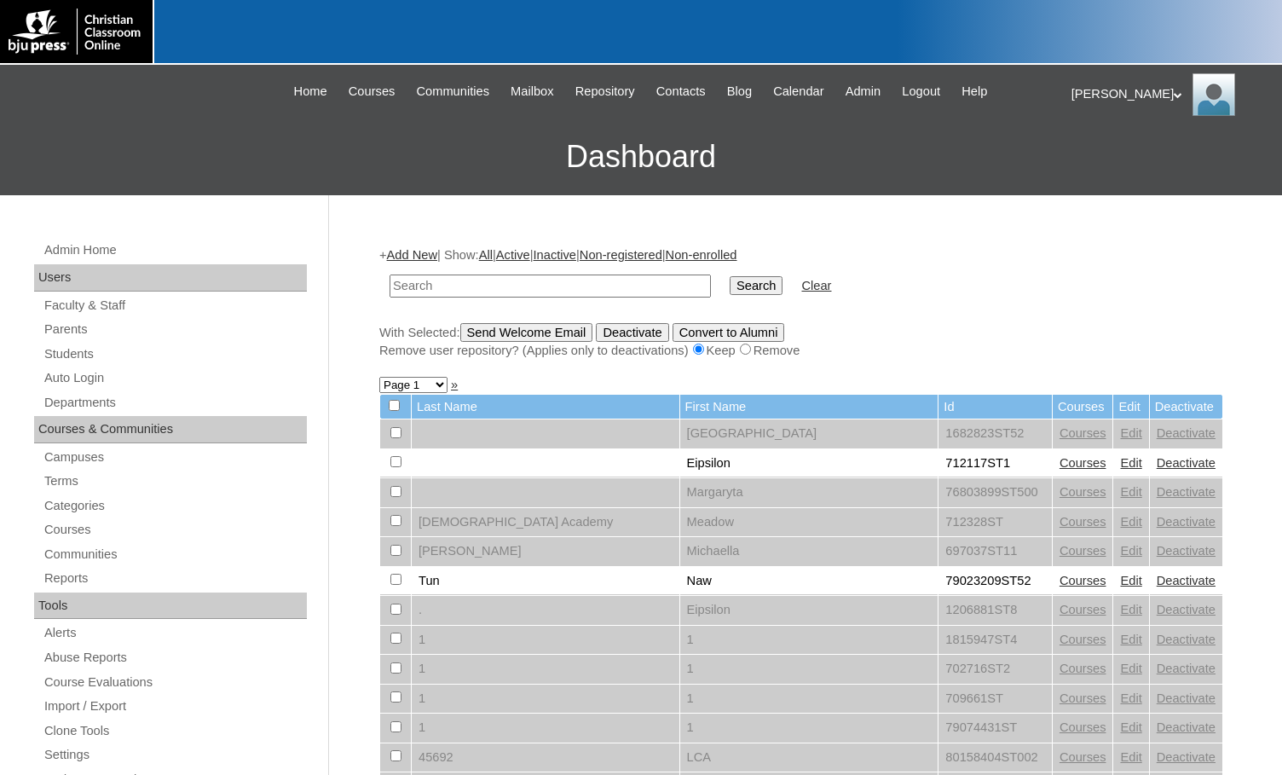
click at [514, 282] on input "text" at bounding box center [550, 286] width 321 height 23
paste input "cadence.bell"
type input "c"
paste input "78975921"
type input "78975921"
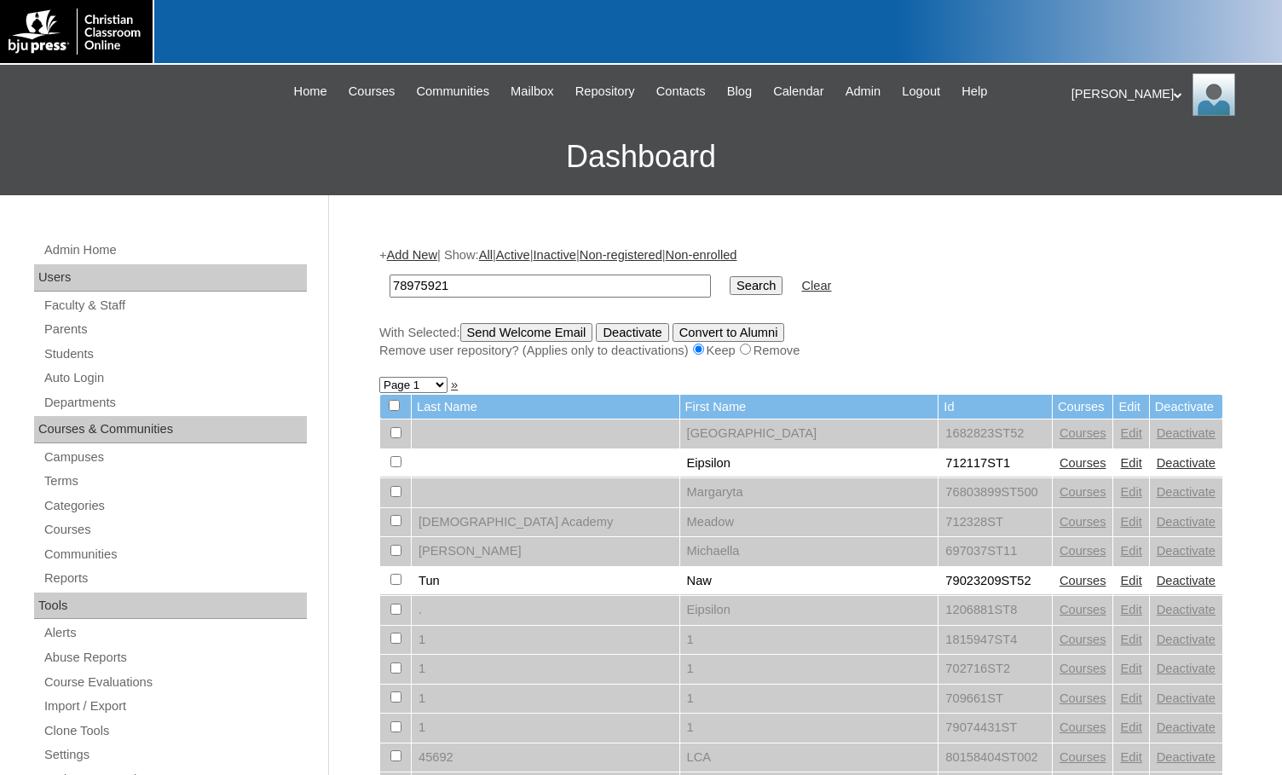
click at [730, 285] on input "Search" at bounding box center [756, 285] width 53 height 19
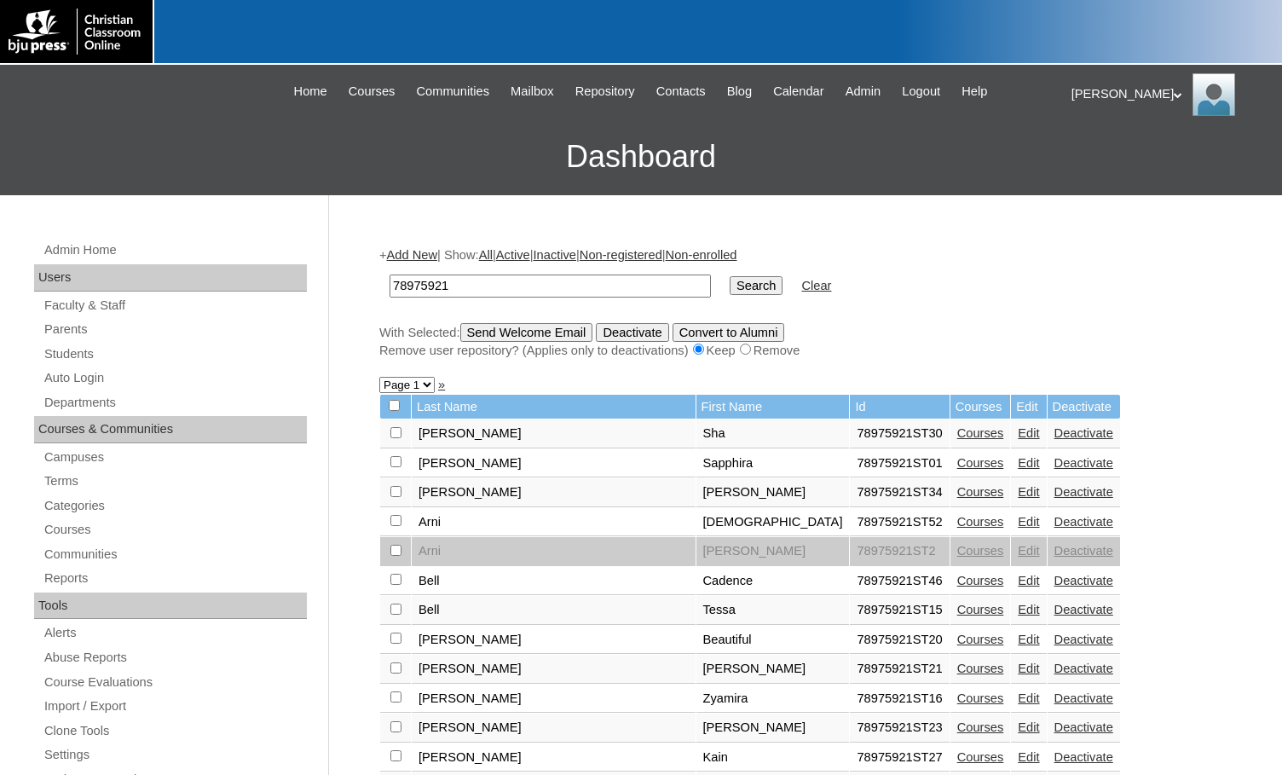
click at [1011, 607] on td "Edit" at bounding box center [1028, 610] width 35 height 29
click at [1018, 607] on link "Edit" at bounding box center [1028, 610] width 21 height 14
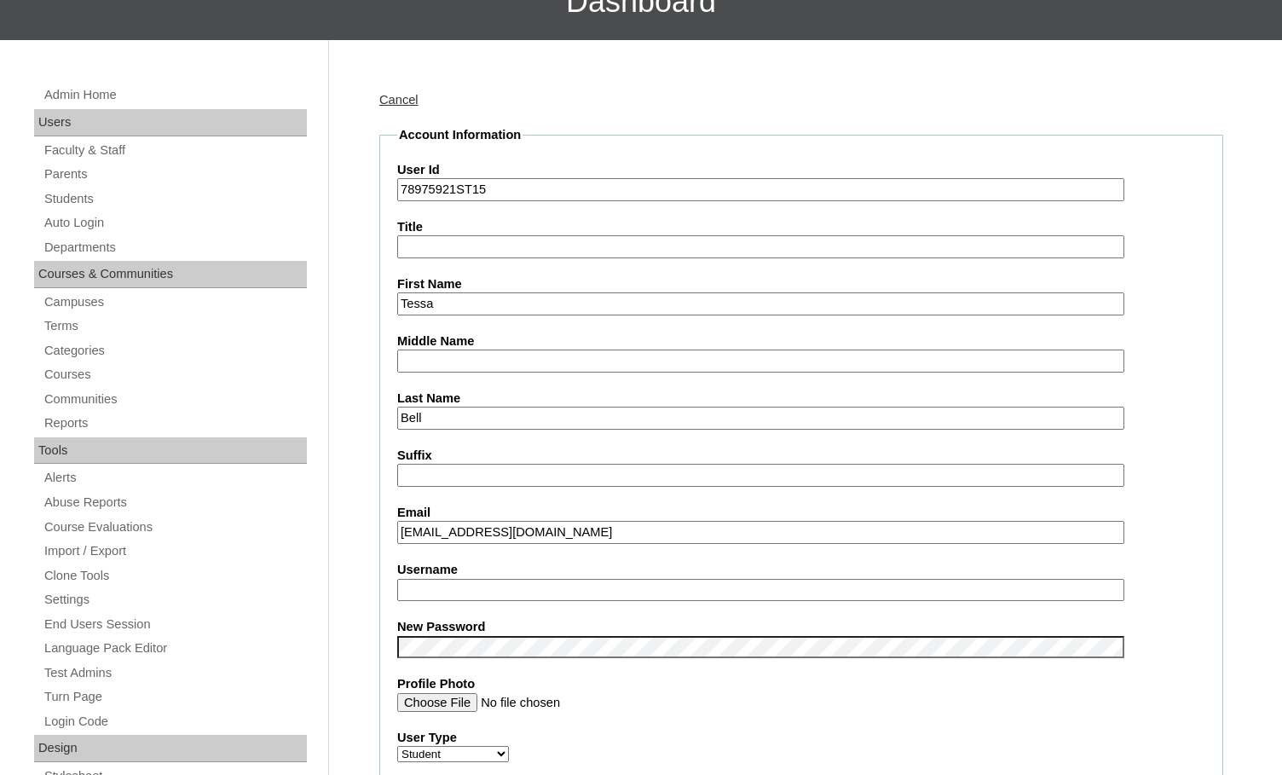
scroll to position [171, 0]
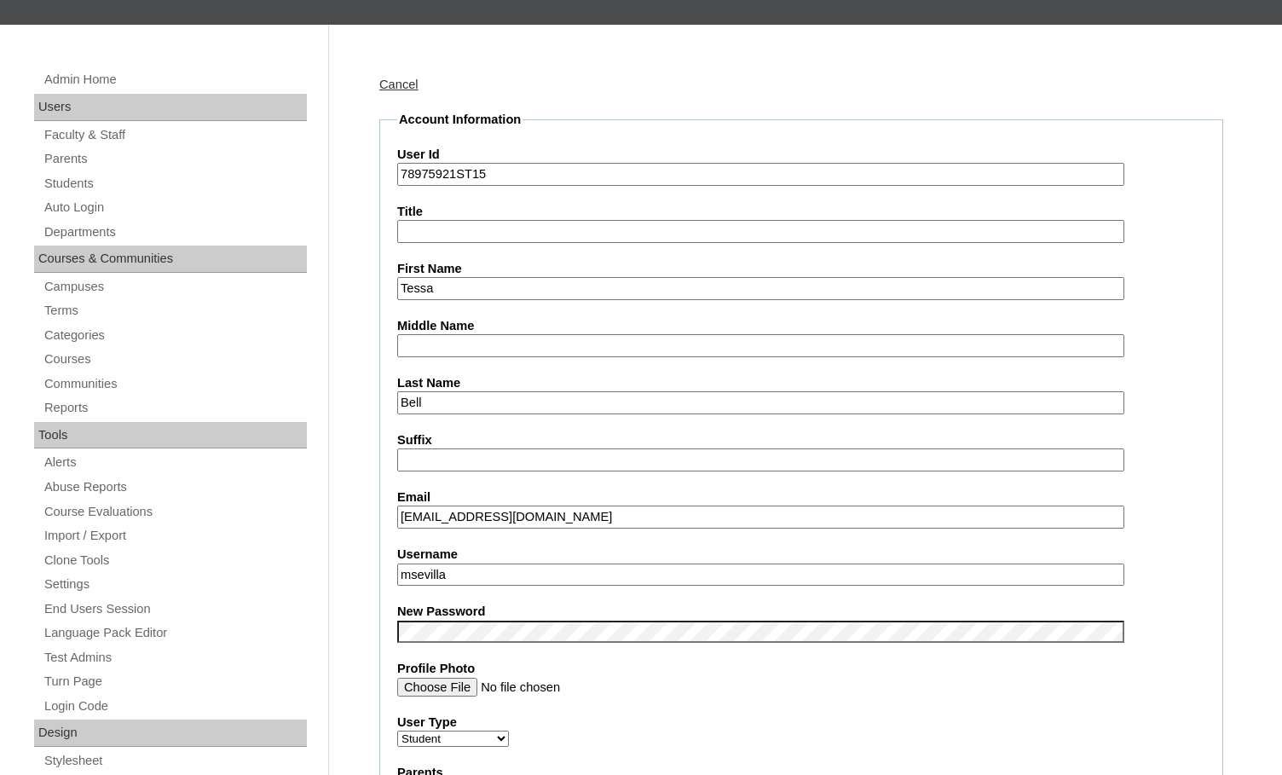
drag, startPoint x: 457, startPoint y: 519, endPoint x: 351, endPoint y: 515, distance: 105.8
drag, startPoint x: 471, startPoint y: 579, endPoint x: 340, endPoint y: 561, distance: 131.7
paste input "tessa.bell"
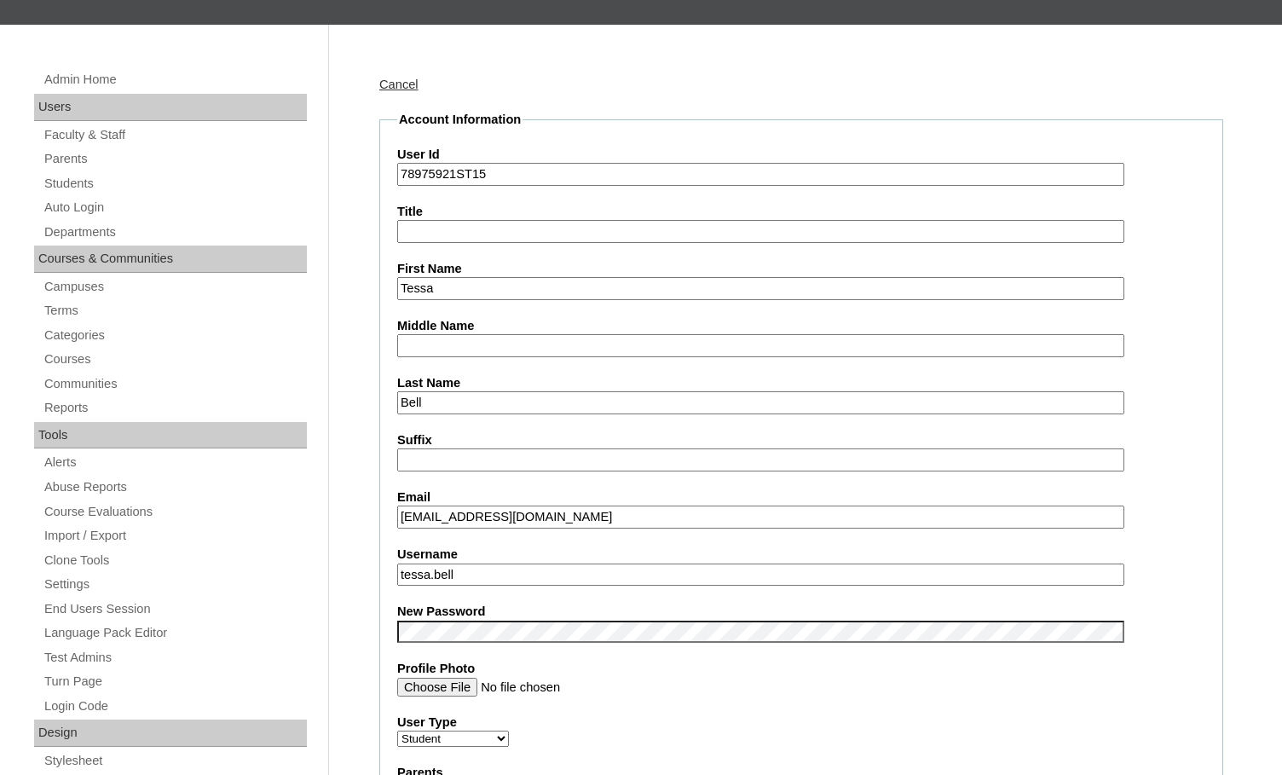
type input "tessa.bell"
drag, startPoint x: 474, startPoint y: 575, endPoint x: 351, endPoint y: 557, distance: 124.1
drag, startPoint x: 458, startPoint y: 175, endPoint x: 374, endPoint y: 165, distance: 84.2
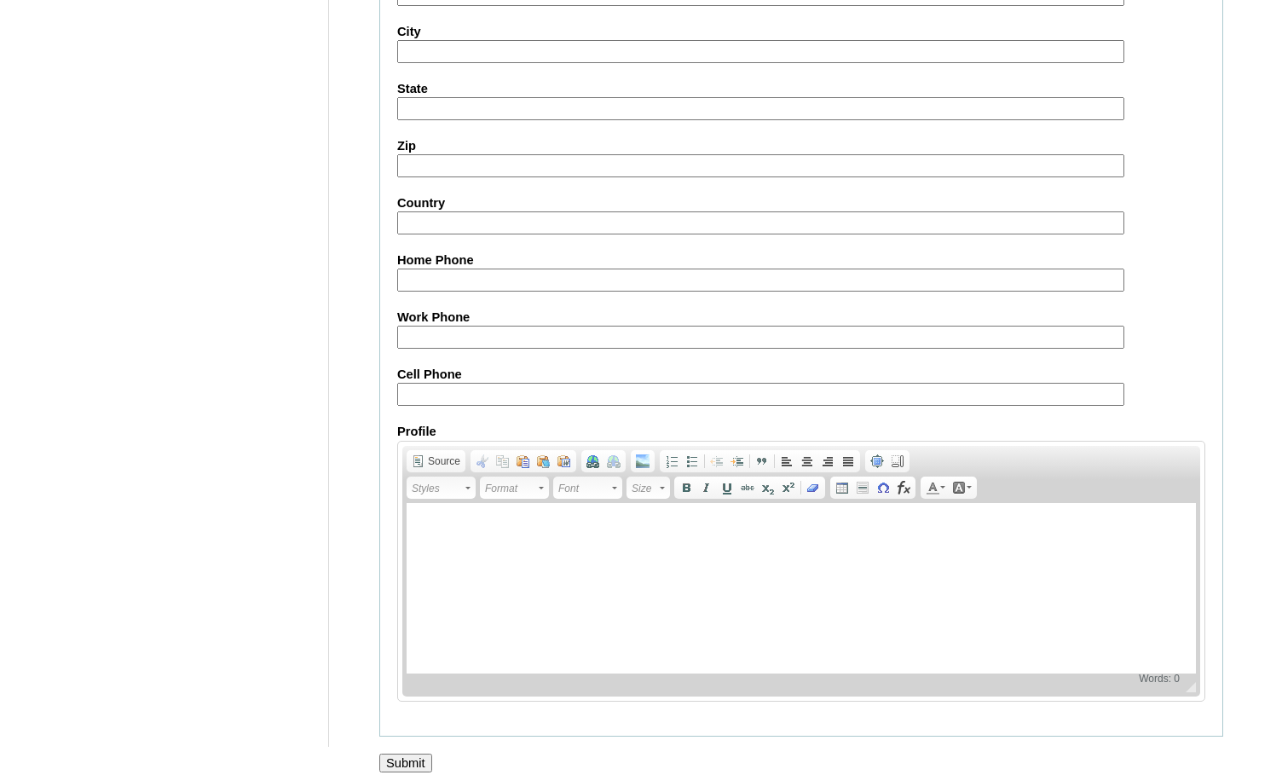
scroll to position [1823, 0]
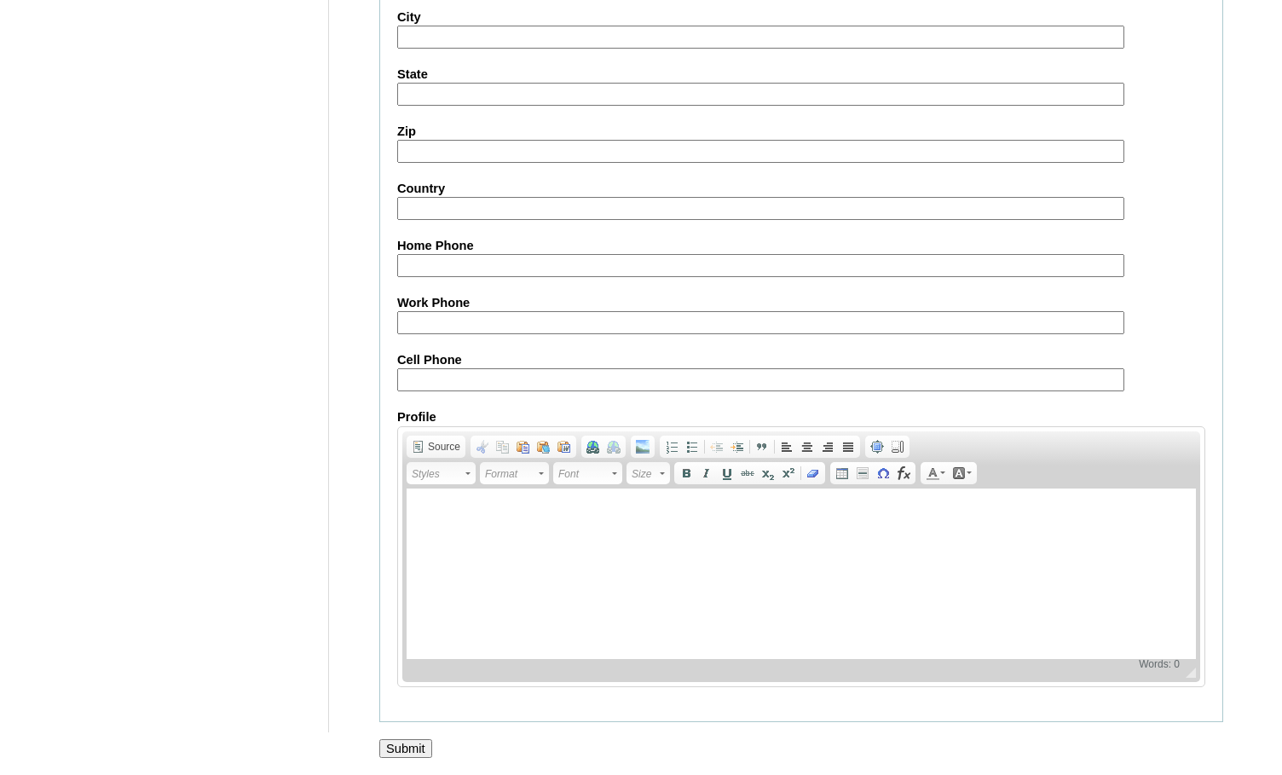
click at [392, 748] on input "Submit" at bounding box center [405, 748] width 53 height 19
